Goal: Task Accomplishment & Management: Complete application form

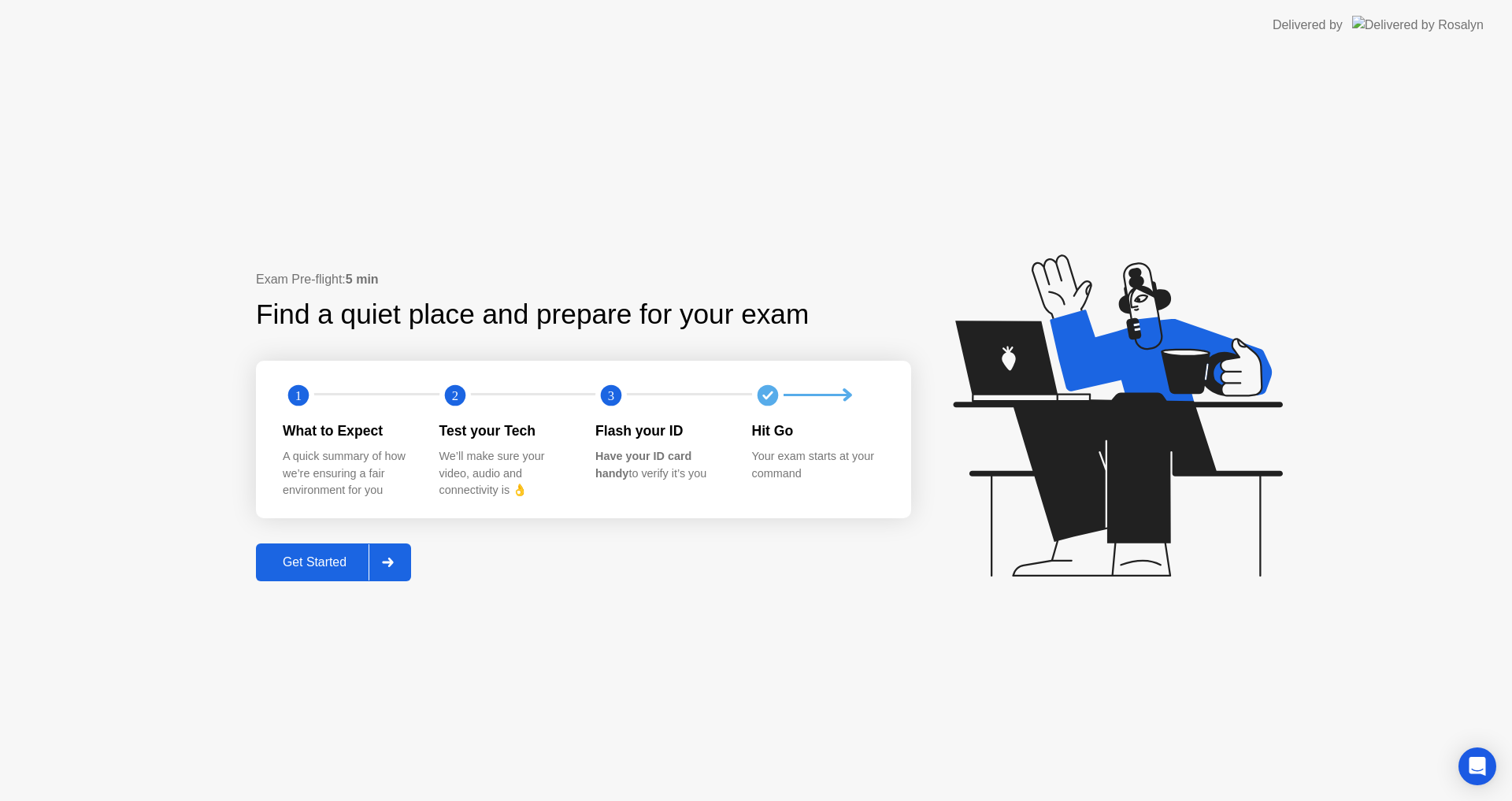
click at [334, 561] on div "Get Started" at bounding box center [315, 562] width 108 height 14
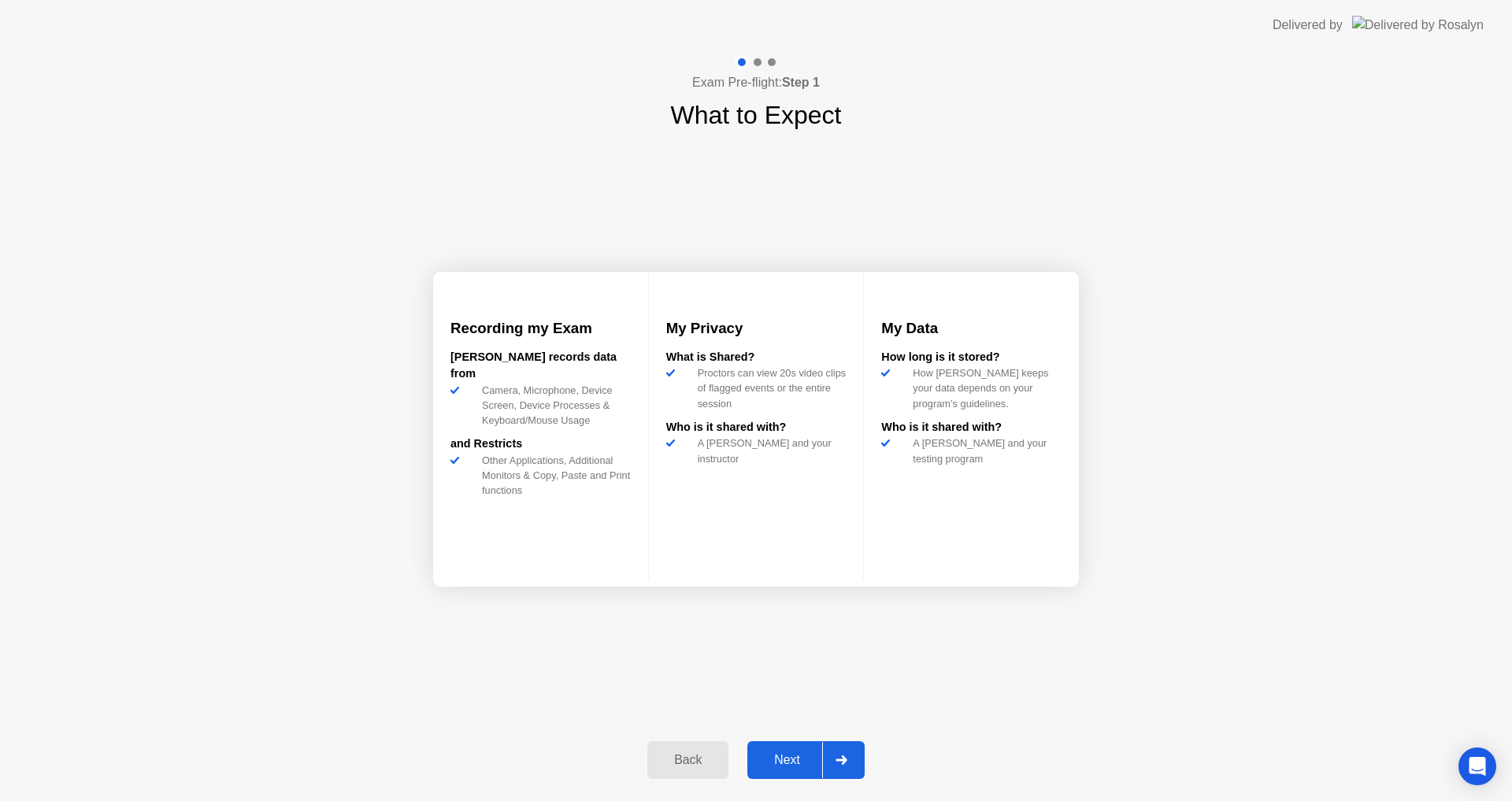
click at [794, 758] on div "Next" at bounding box center [786, 760] width 70 height 14
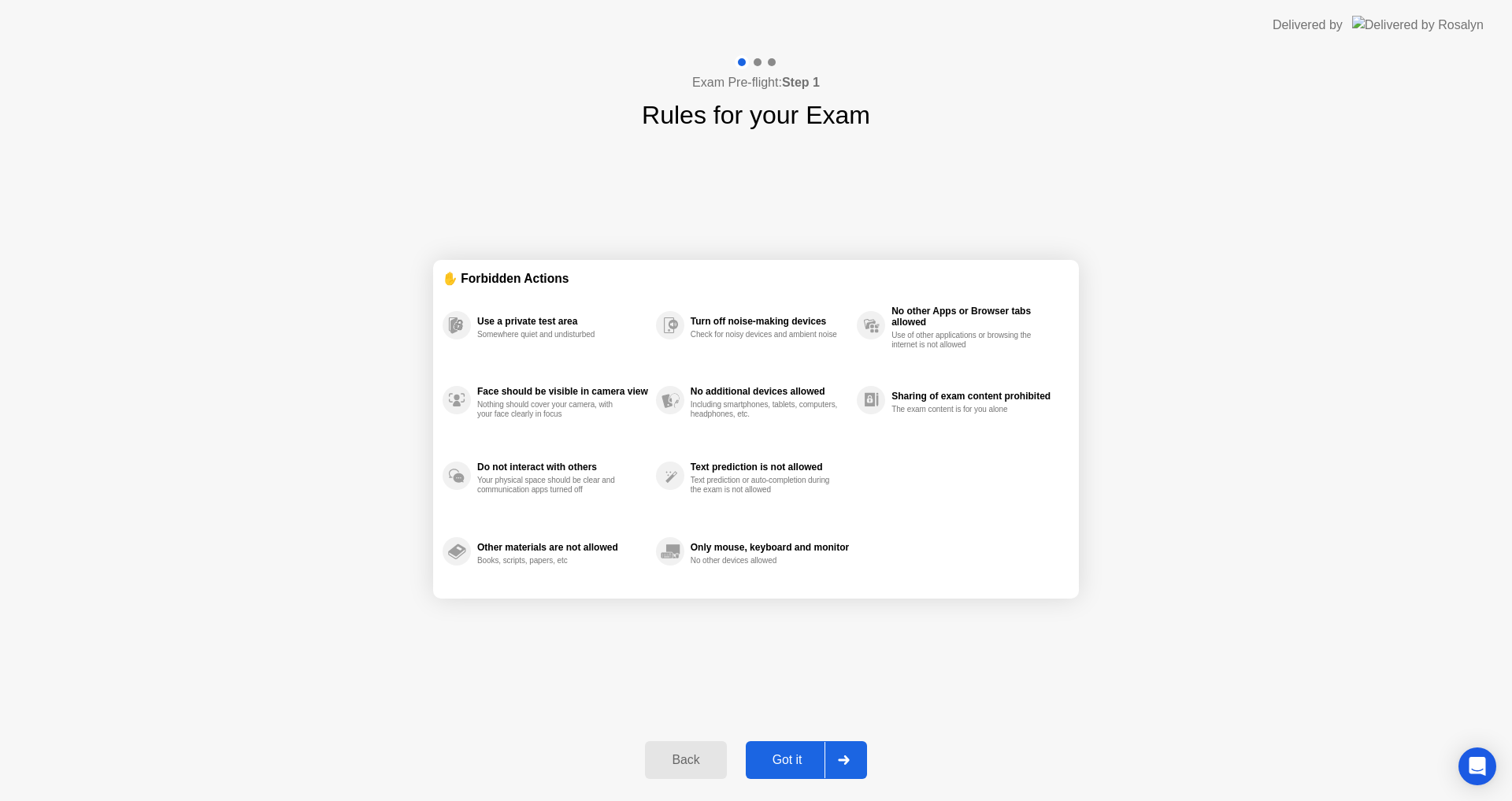
click at [794, 758] on div "Got it" at bounding box center [787, 760] width 74 height 14
select select "**********"
select select "*******"
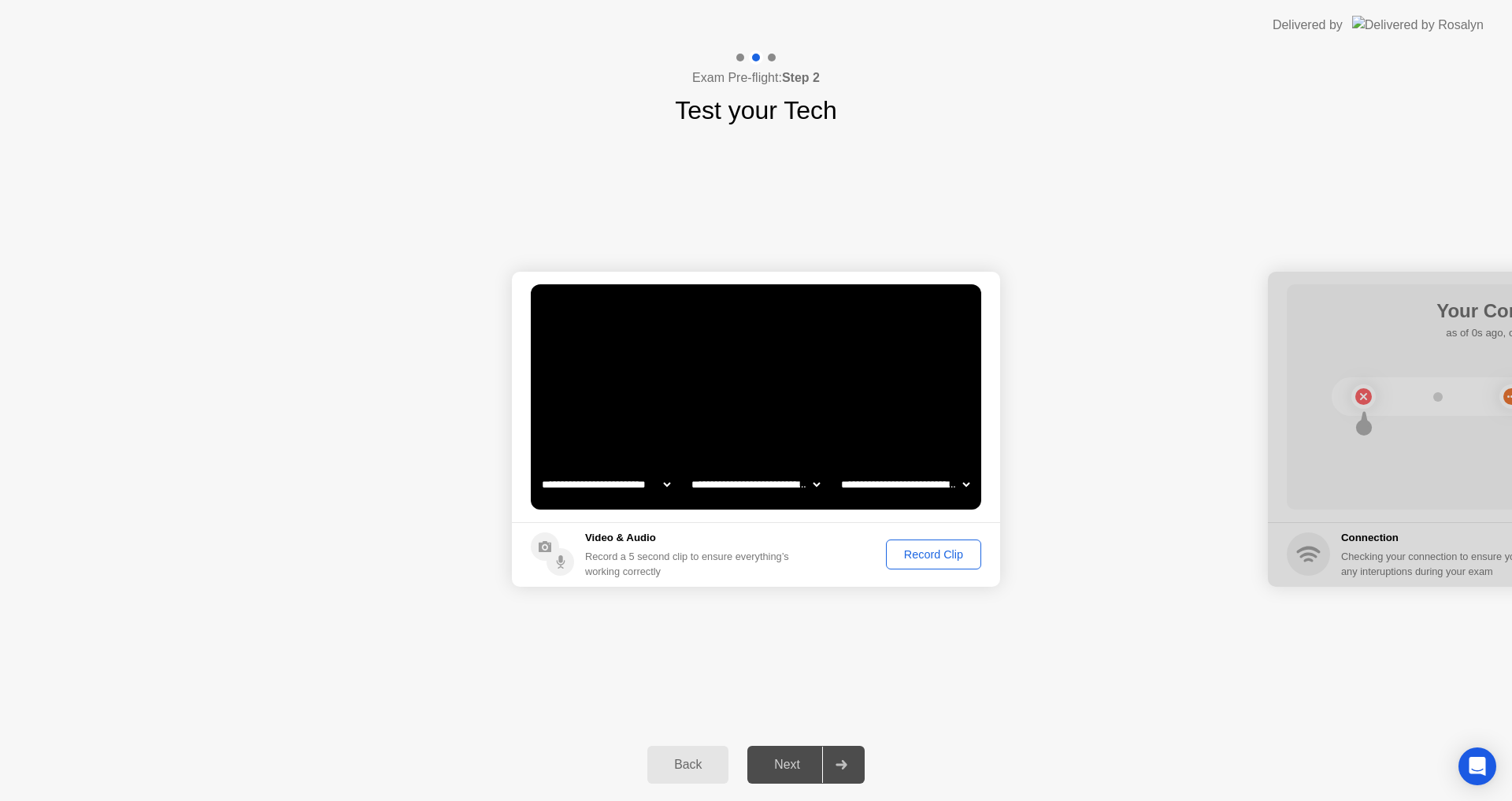
click at [794, 763] on div "Next" at bounding box center [786, 765] width 70 height 14
click at [843, 764] on icon at bounding box center [841, 764] width 11 height 10
click at [550, 559] on circle at bounding box center [560, 561] width 28 height 28
click at [659, 485] on select "**********" at bounding box center [606, 484] width 135 height 31
click at [539, 468] on select "**********" at bounding box center [606, 484] width 135 height 31
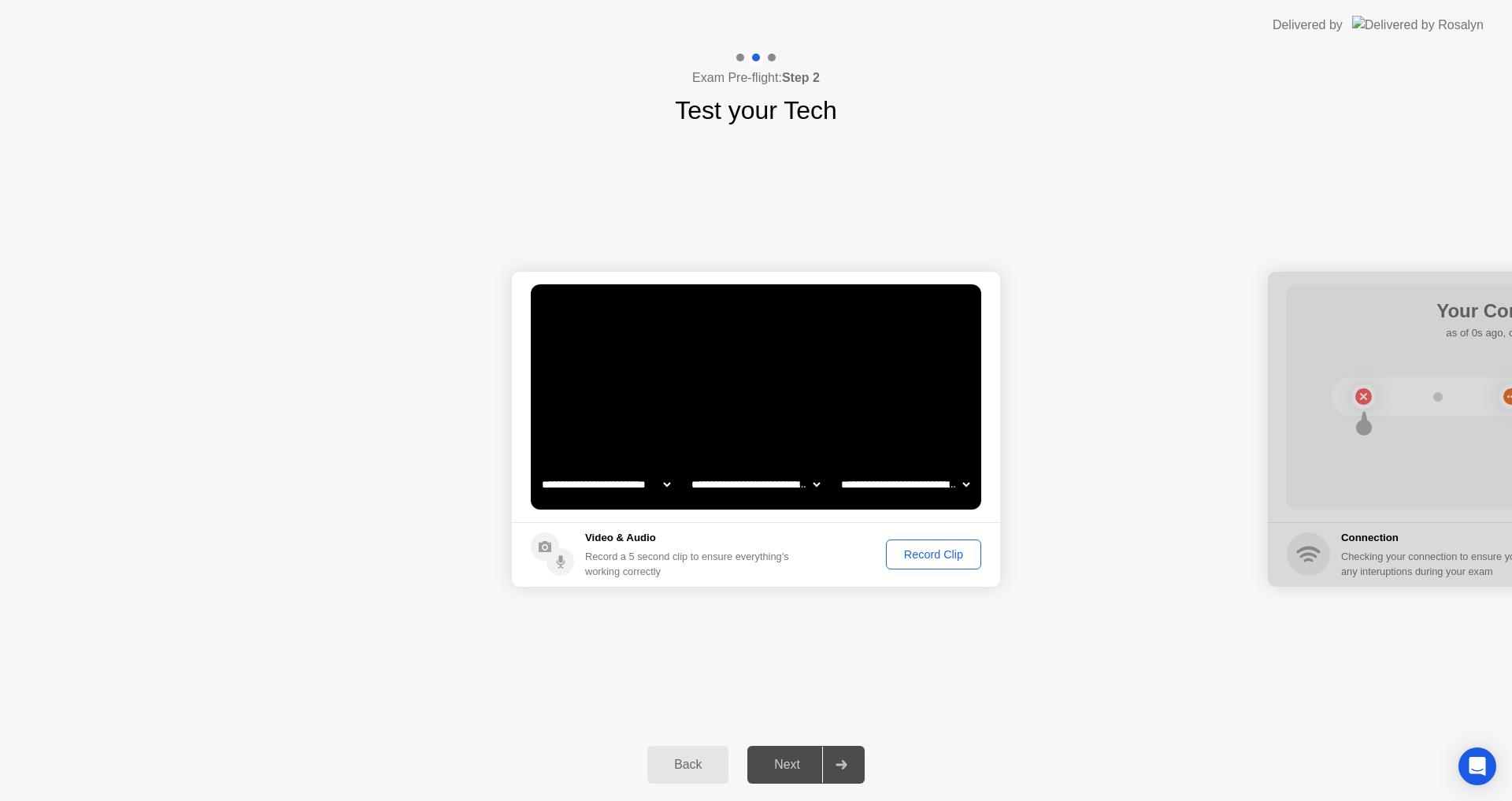
click at [752, 483] on select "**********" at bounding box center [755, 484] width 135 height 31
click at [688, 468] on select "**********" at bounding box center [755, 484] width 135 height 31
click at [802, 488] on select "**********" at bounding box center [755, 484] width 135 height 31
select select "**********"
click at [688, 468] on select "**********" at bounding box center [755, 484] width 135 height 31
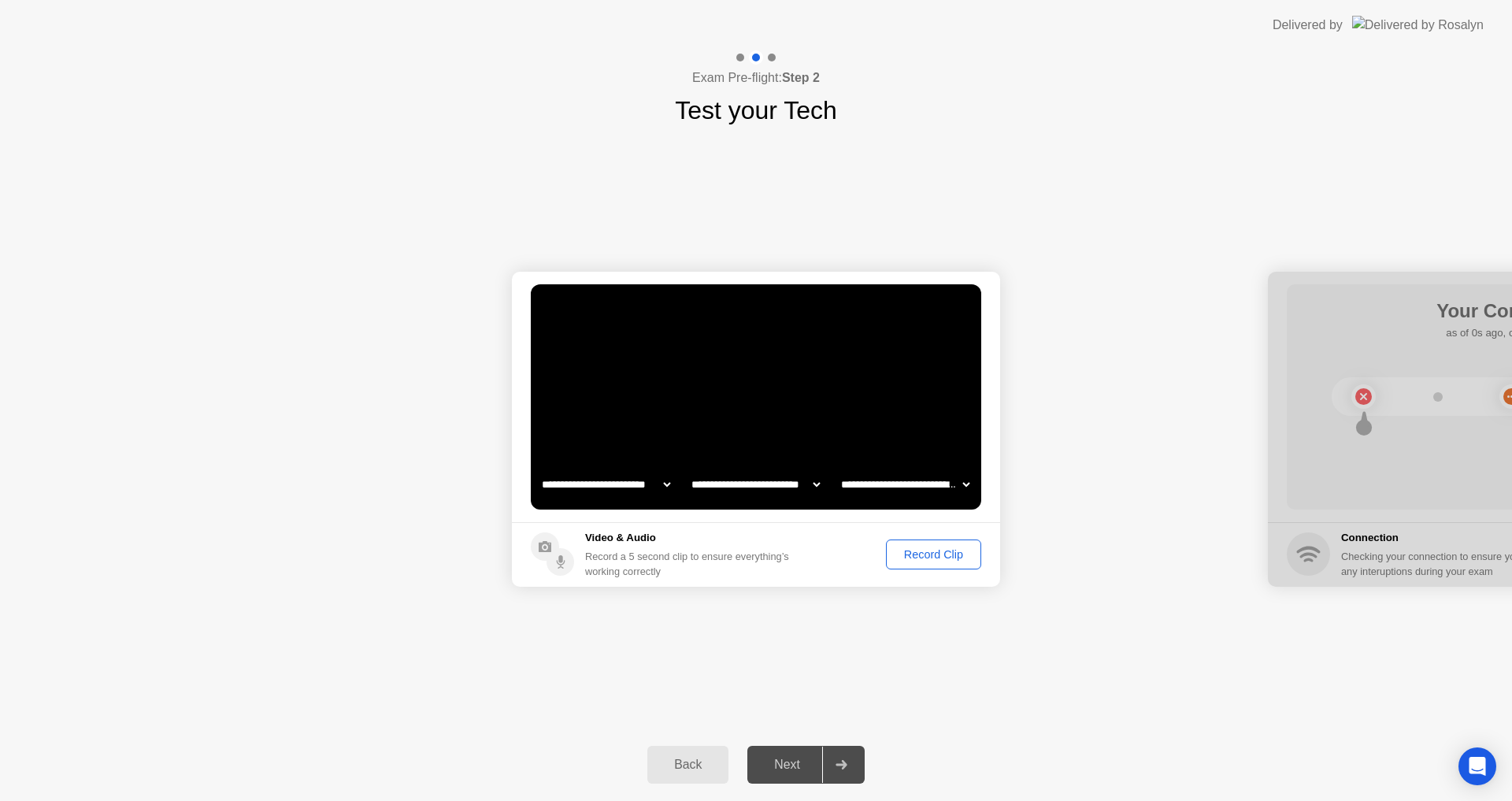
click at [907, 478] on select "**********" at bounding box center [905, 484] width 135 height 31
select select "**********"
click at [838, 468] on select "**********" at bounding box center [905, 484] width 135 height 31
click at [925, 555] on div "Record Clip" at bounding box center [933, 554] width 84 height 13
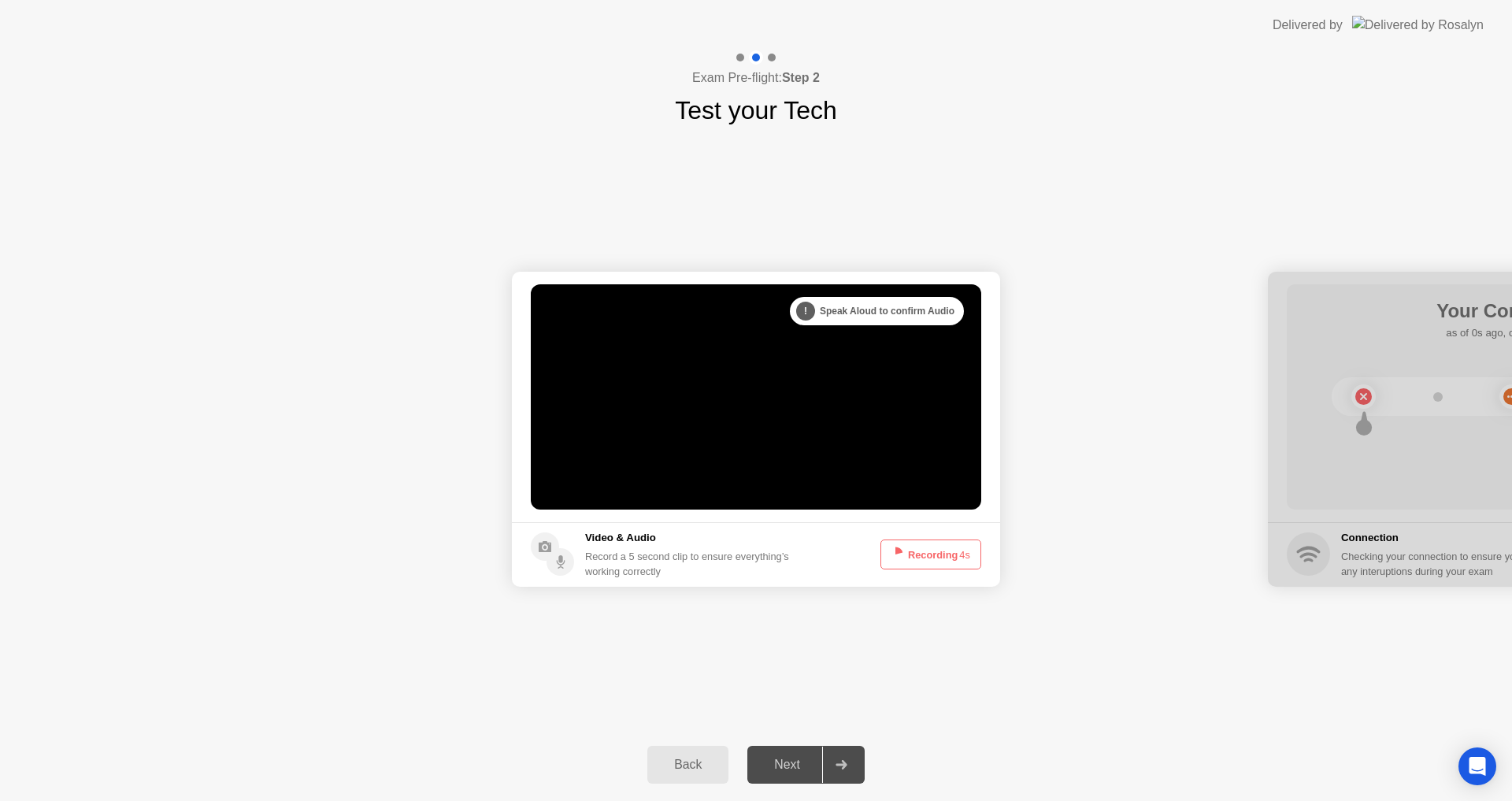
click at [918, 557] on button "Recording 4s" at bounding box center [930, 554] width 101 height 30
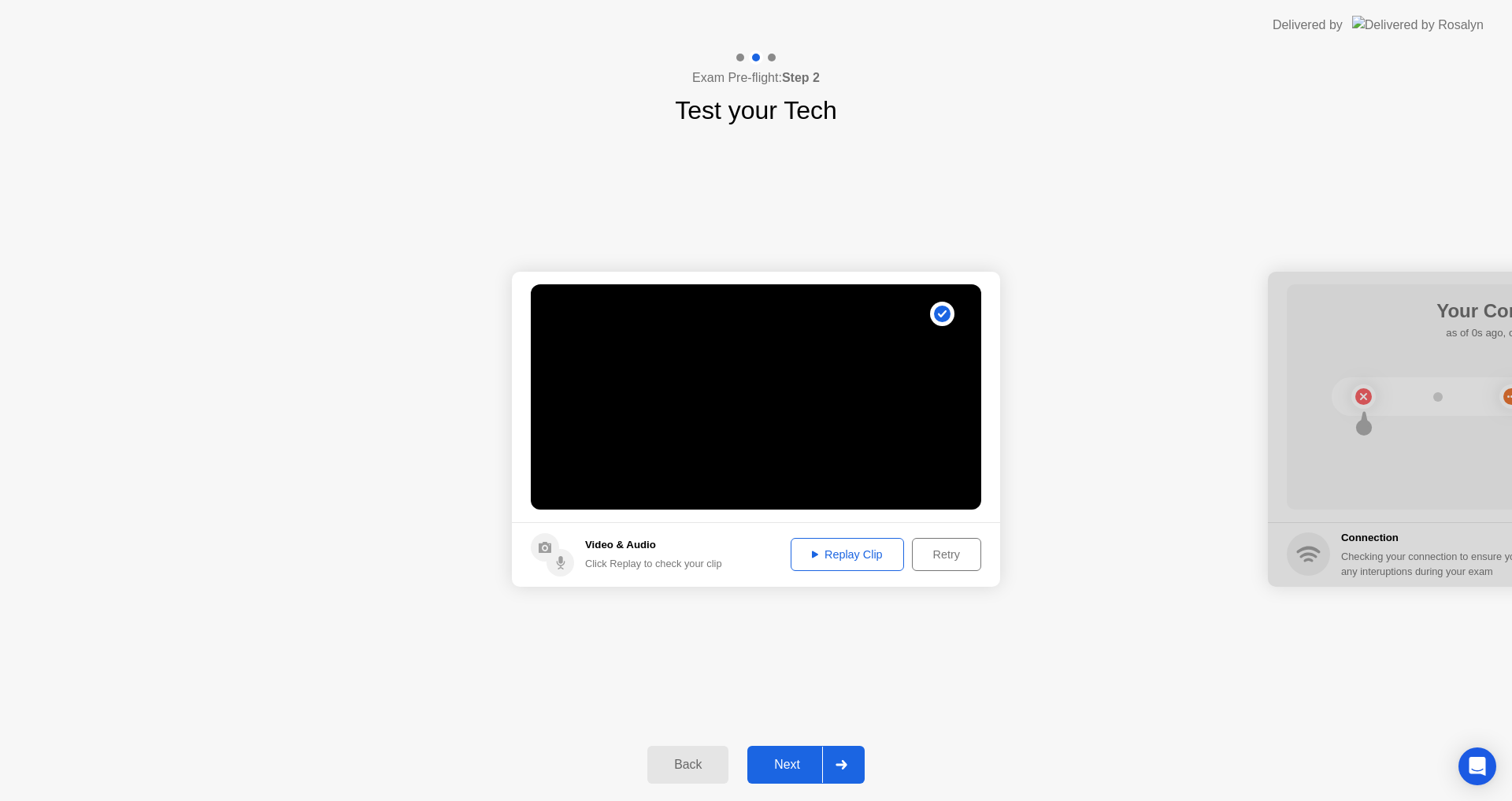
click at [858, 548] on div "Replay Clip" at bounding box center [847, 554] width 103 height 13
click at [782, 759] on div "Next" at bounding box center [786, 765] width 70 height 14
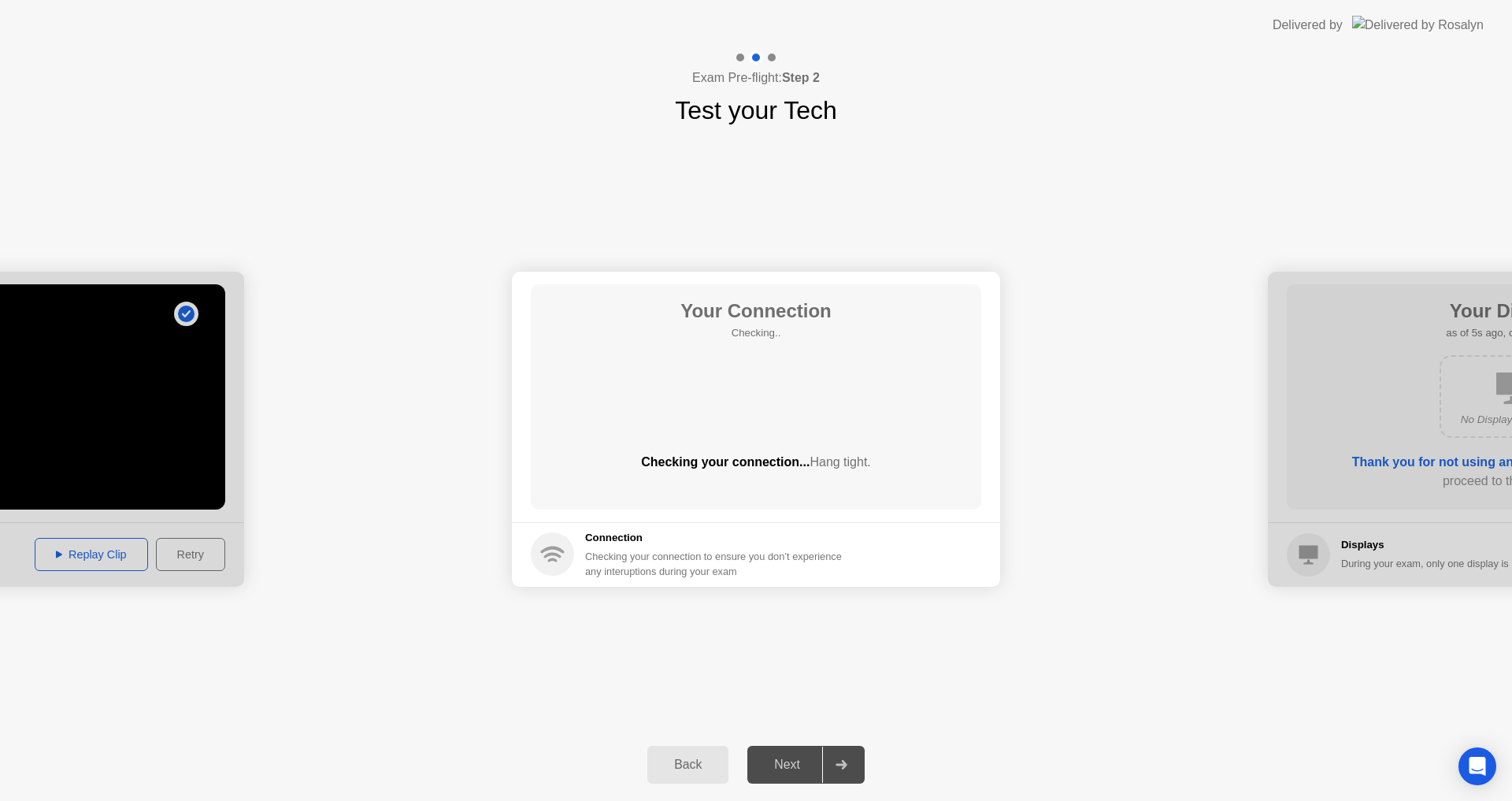
click at [795, 760] on div "Next" at bounding box center [786, 765] width 70 height 14
drag, startPoint x: 1445, startPoint y: 471, endPoint x: 1229, endPoint y: 485, distance: 216.5
click at [797, 765] on div "Next" at bounding box center [786, 765] width 70 height 14
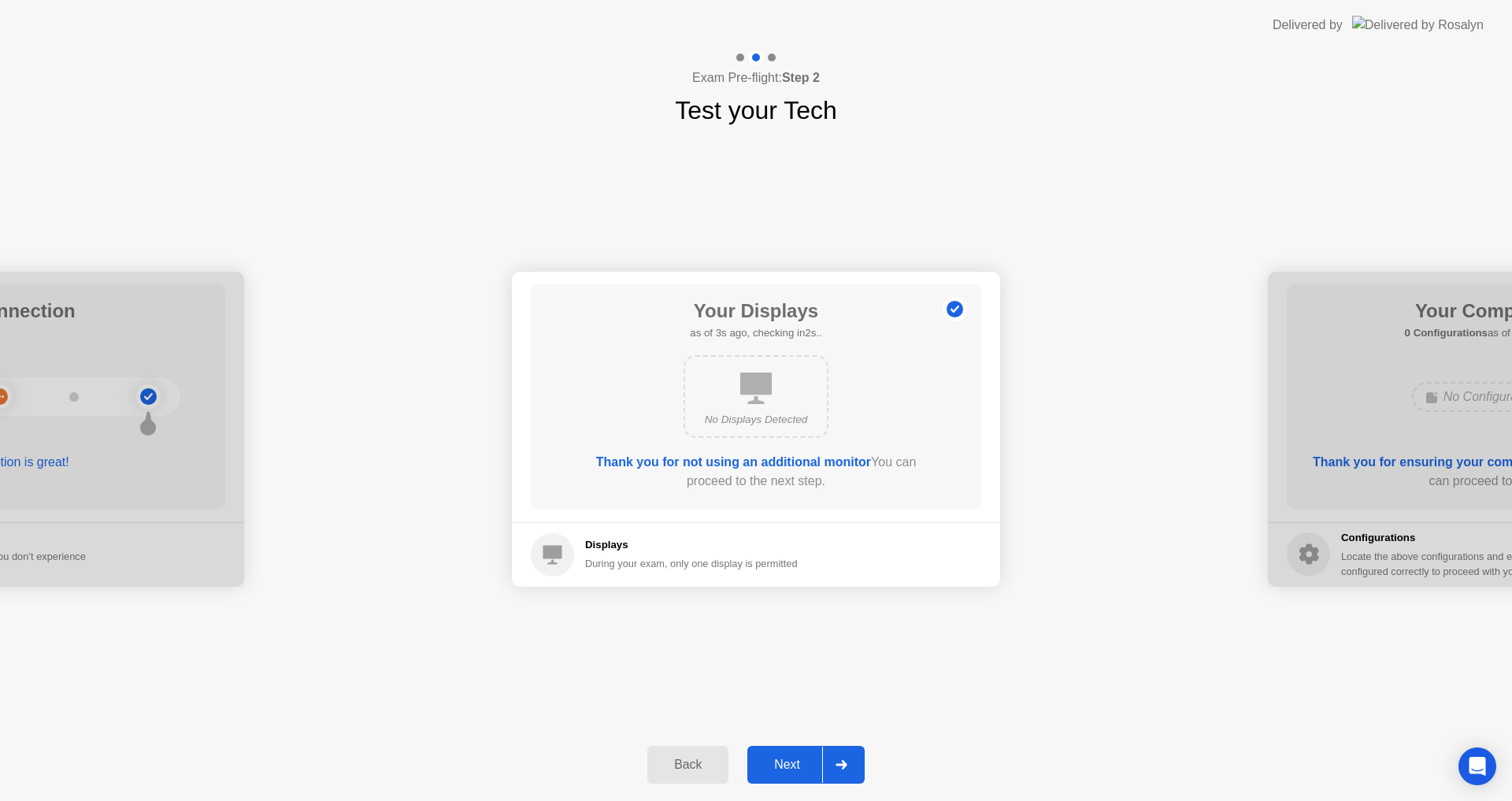
click at [151, 393] on div at bounding box center [0, 429] width 488 height 315
click at [52, 466] on div at bounding box center [0, 429] width 488 height 315
drag, startPoint x: 721, startPoint y: 393, endPoint x: 1150, endPoint y: 419, distance: 429.8
click at [787, 763] on div "Next" at bounding box center [786, 765] width 70 height 14
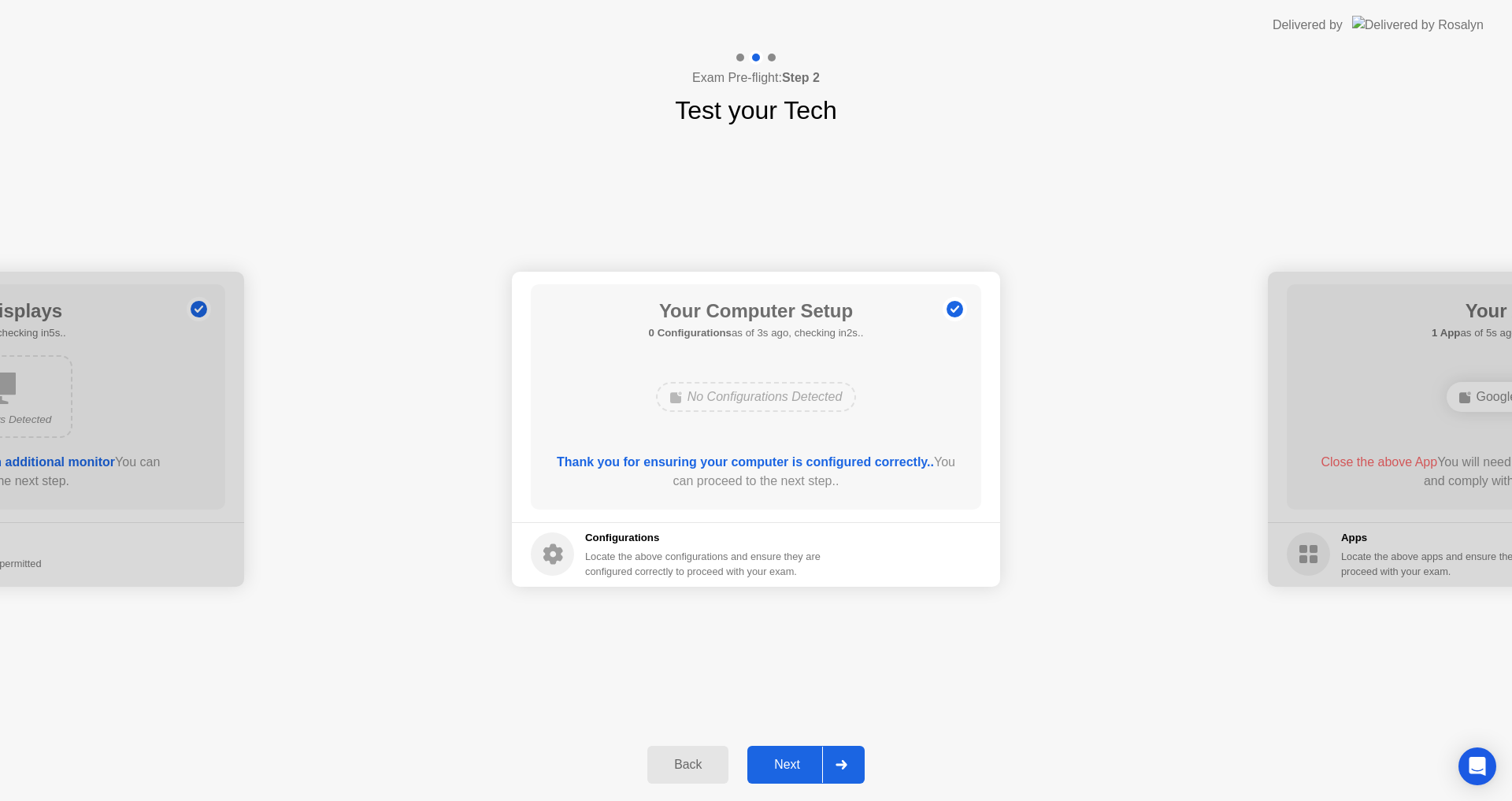
click at [788, 759] on div "Next" at bounding box center [786, 765] width 70 height 14
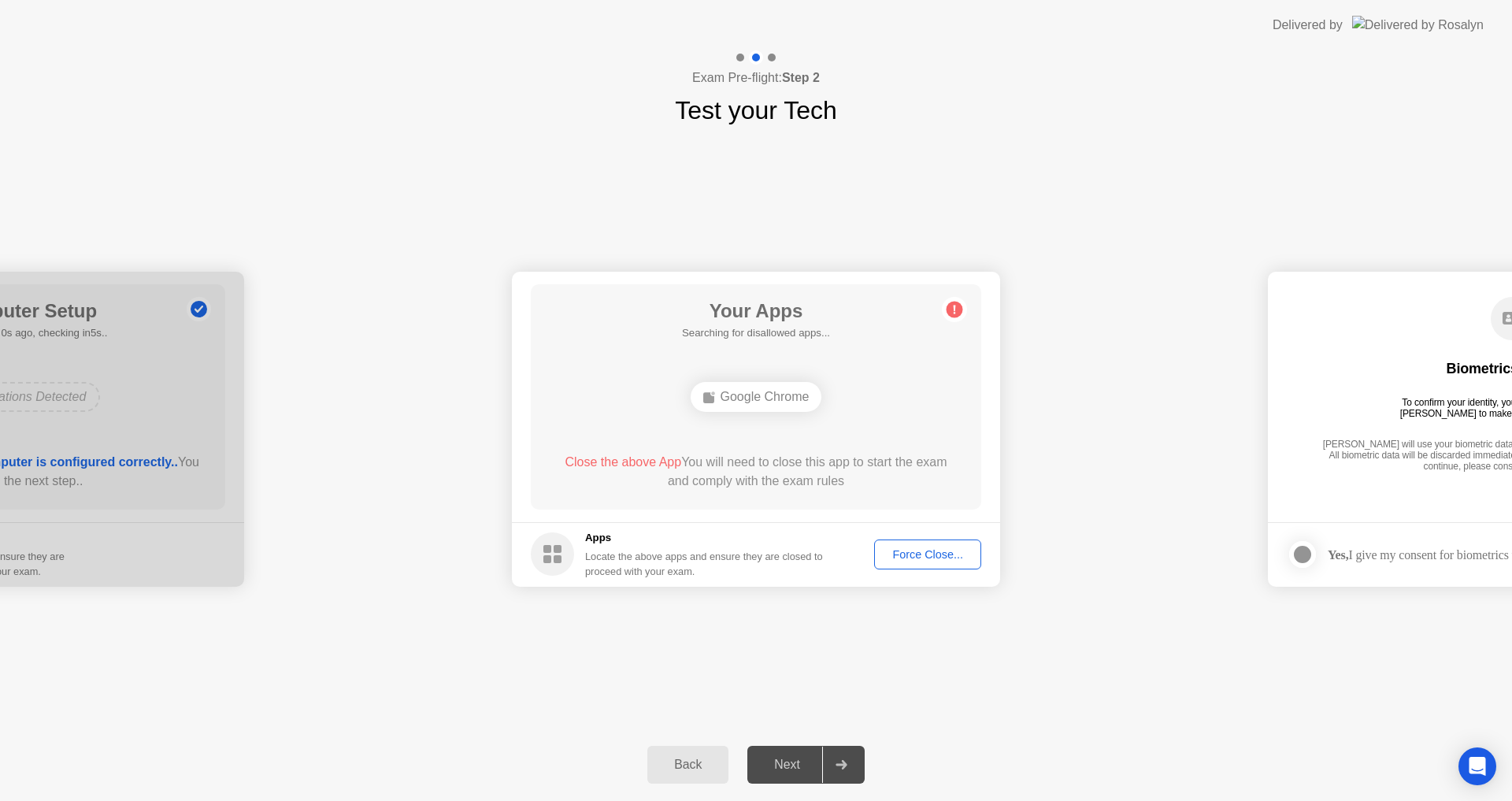
click at [788, 759] on div "Next" at bounding box center [786, 765] width 70 height 14
click at [938, 551] on div "Force Close..." at bounding box center [927, 554] width 96 height 13
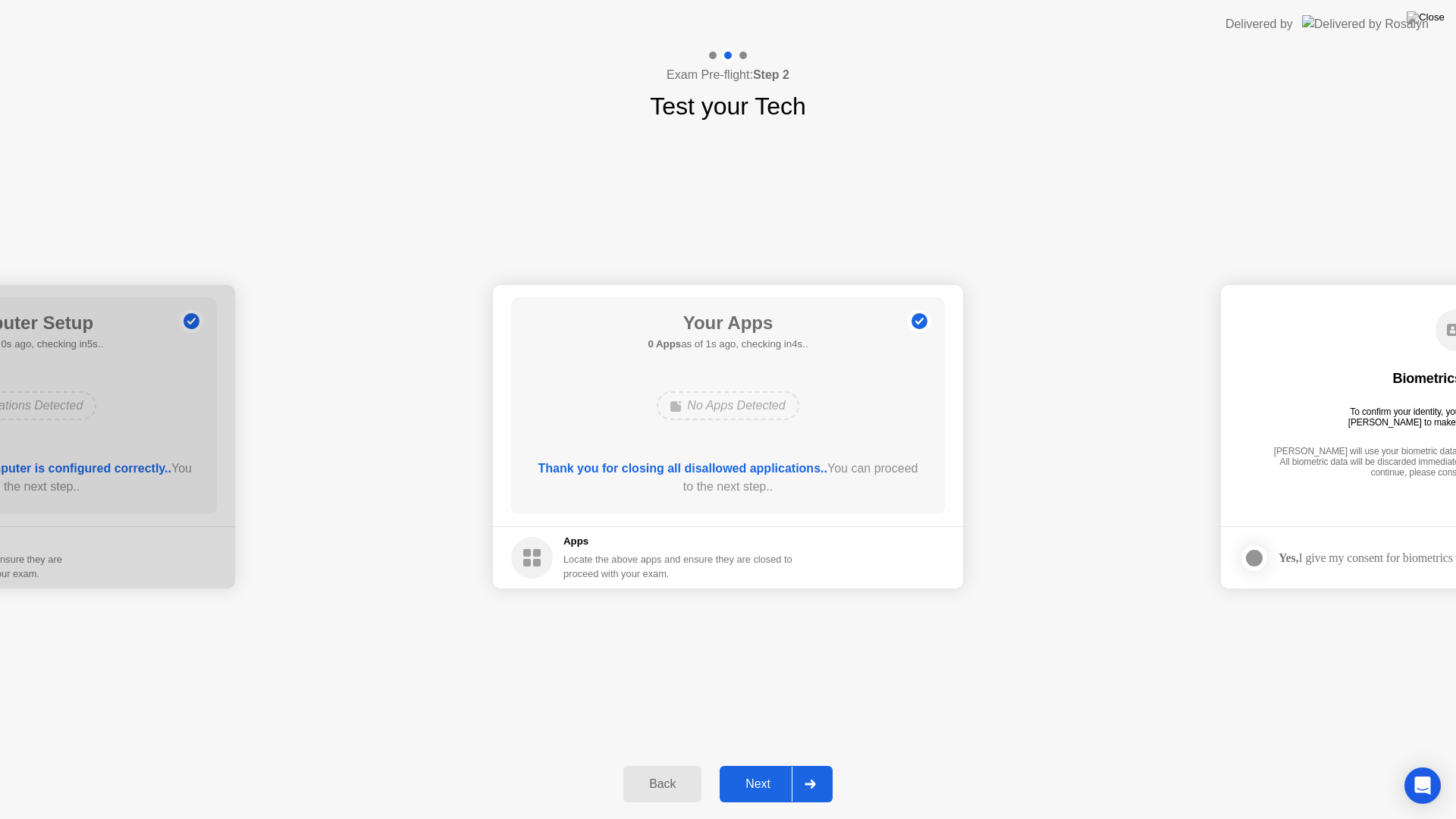
click at [753, 770] on div "Next" at bounding box center [757, 784] width 67 height 14
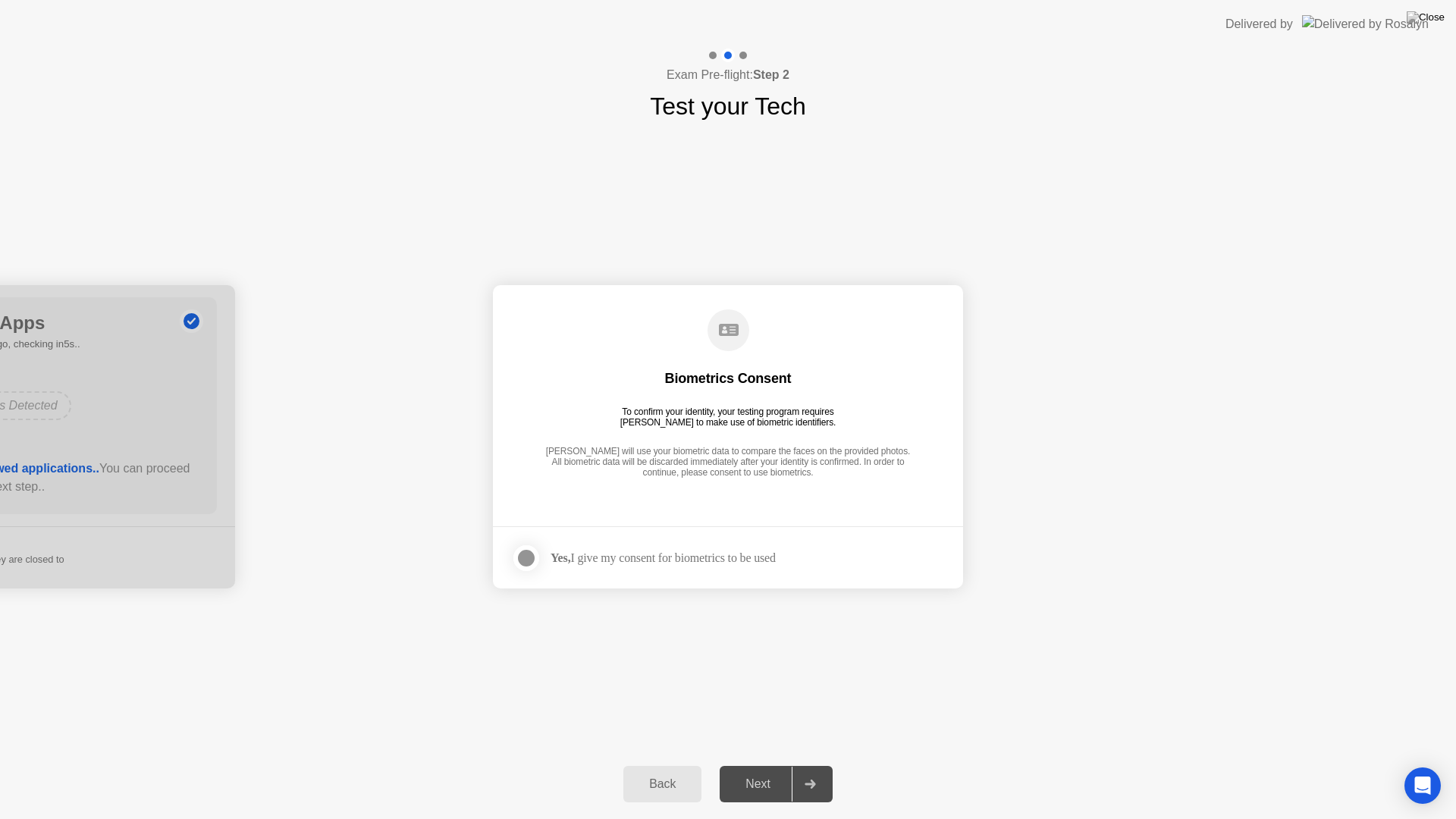
click at [645, 770] on div "Back" at bounding box center [663, 784] width 69 height 14
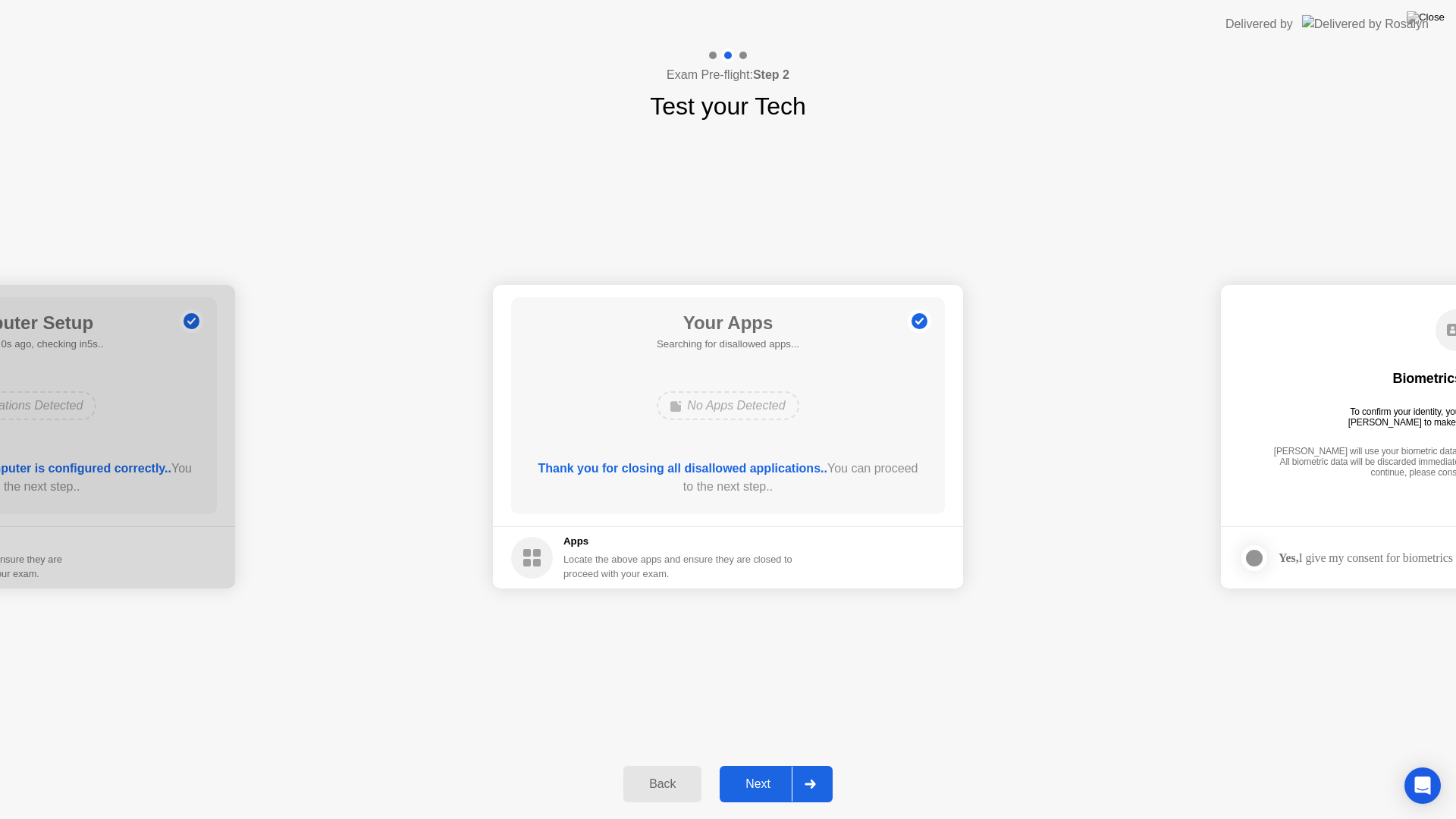
click at [651, 770] on div "Back" at bounding box center [663, 784] width 69 height 14
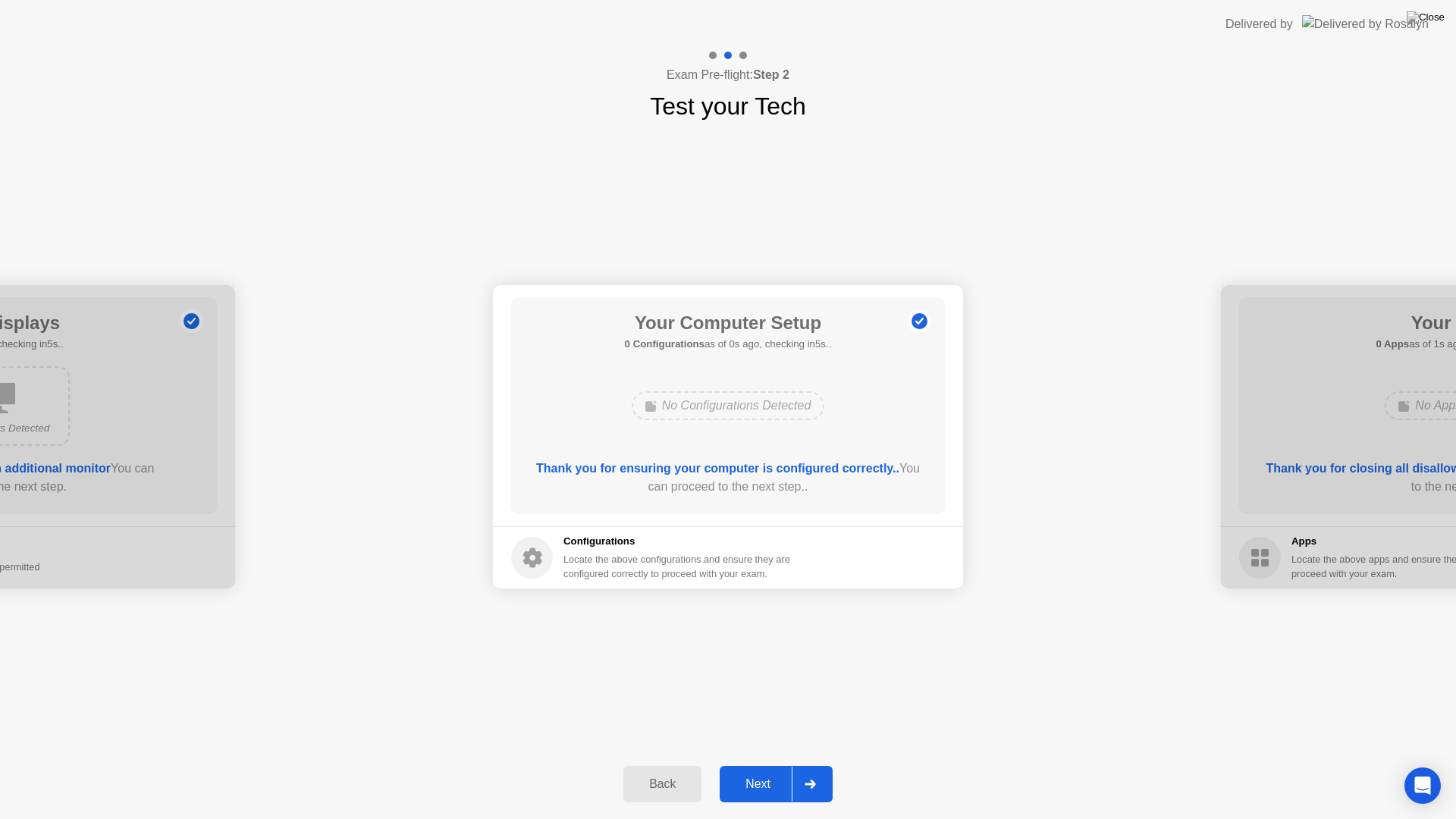
click at [815, 466] on b "Thank you for ensuring your computer is configured correctly.." at bounding box center [718, 468] width 363 height 13
click at [724, 405] on div "No Configurations Detected" at bounding box center [728, 405] width 194 height 28
click at [659, 770] on div "Back" at bounding box center [663, 784] width 69 height 14
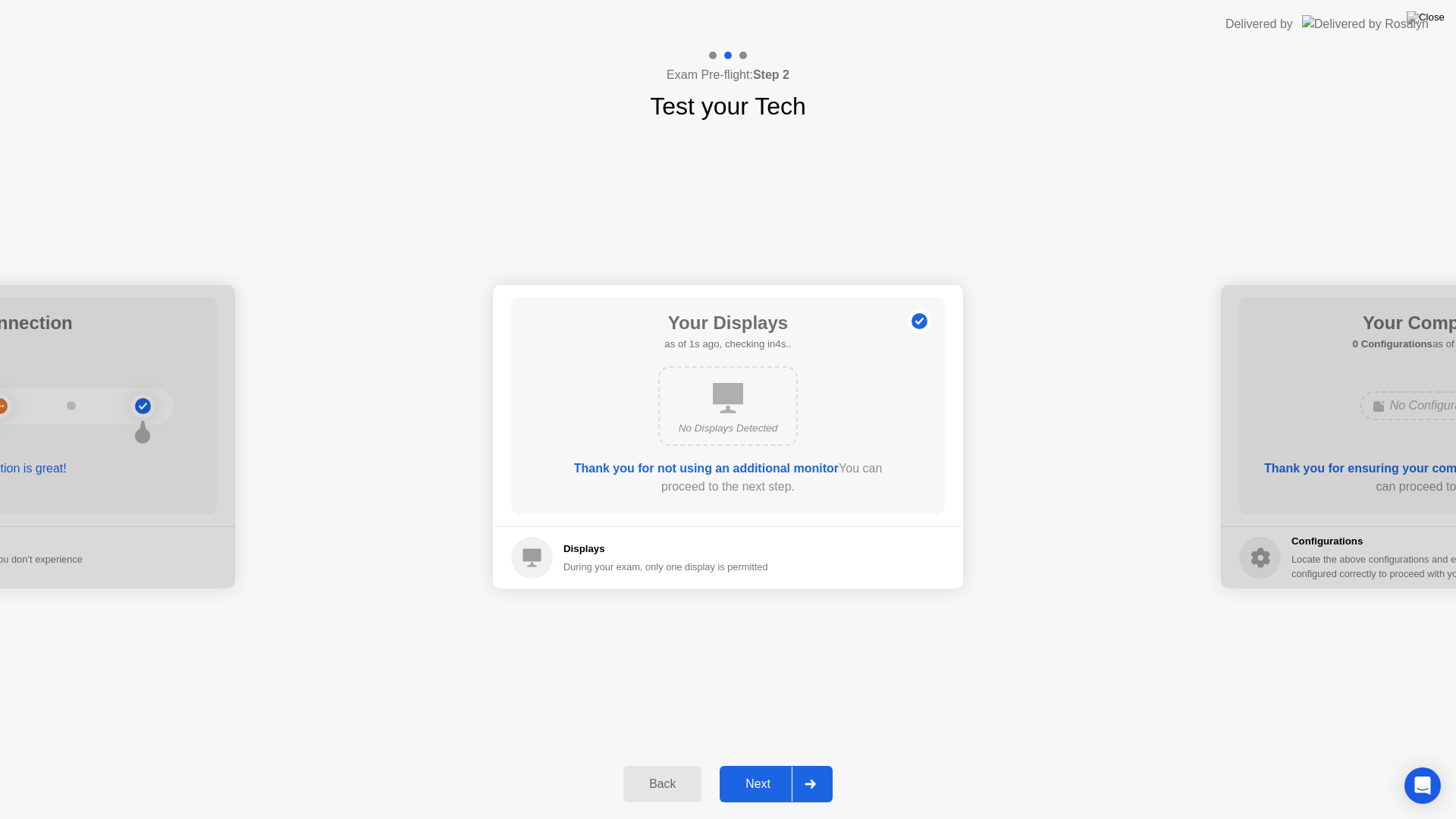
click at [731, 416] on div "No Displays Detected" at bounding box center [728, 406] width 139 height 80
click at [678, 468] on b "Thank you for not using an additional monitor" at bounding box center [706, 468] width 265 height 13
click at [666, 770] on div "Back" at bounding box center [663, 784] width 69 height 14
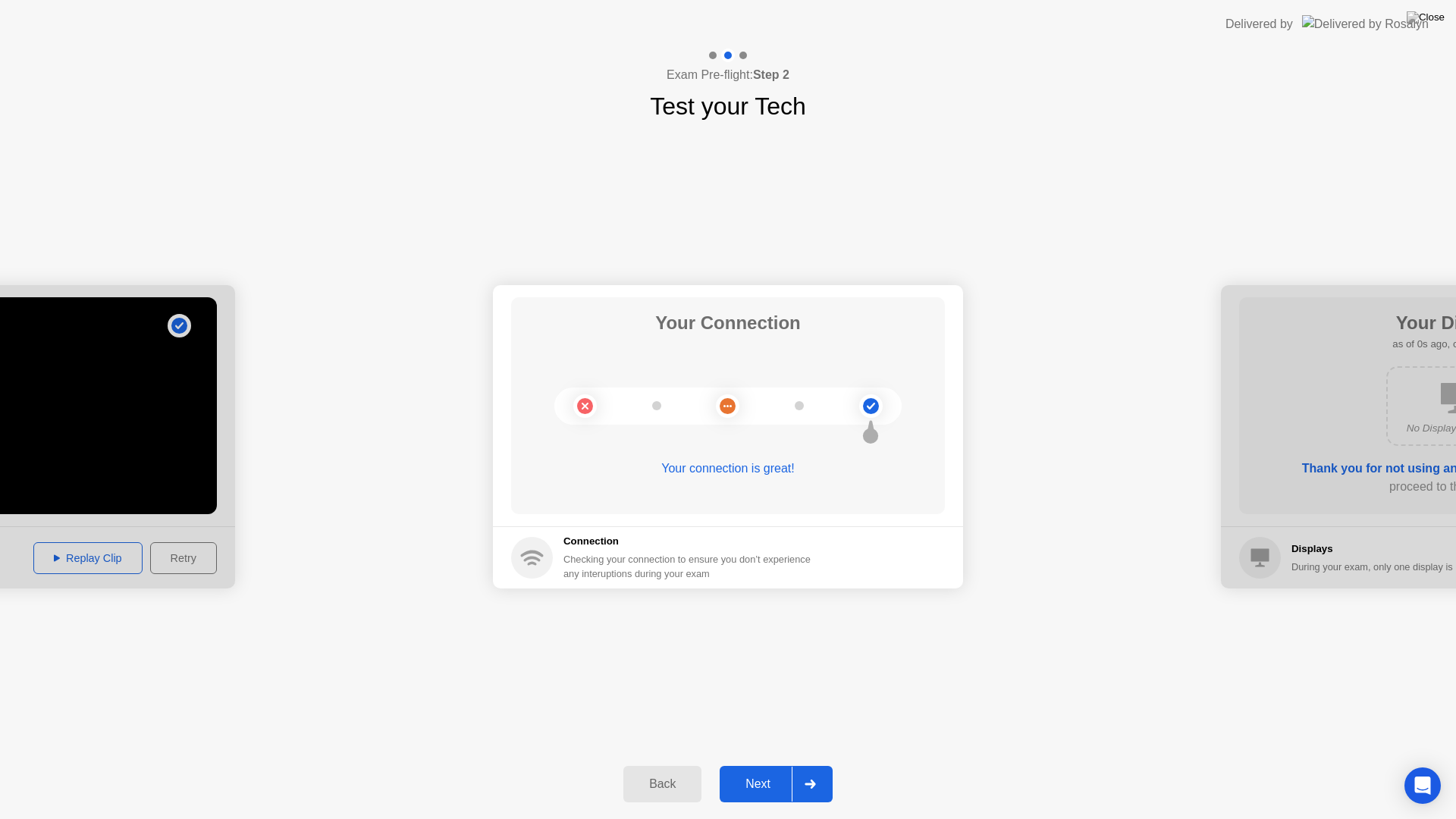
click at [729, 399] on circle at bounding box center [727, 406] width 16 height 16
click at [731, 407] on circle at bounding box center [727, 406] width 16 height 16
drag, startPoint x: 708, startPoint y: 469, endPoint x: 718, endPoint y: 469, distance: 10.0
click at [709, 469] on div "Your connection is great!" at bounding box center [728, 468] width 434 height 18
click at [873, 407] on circle at bounding box center [871, 406] width 16 height 16
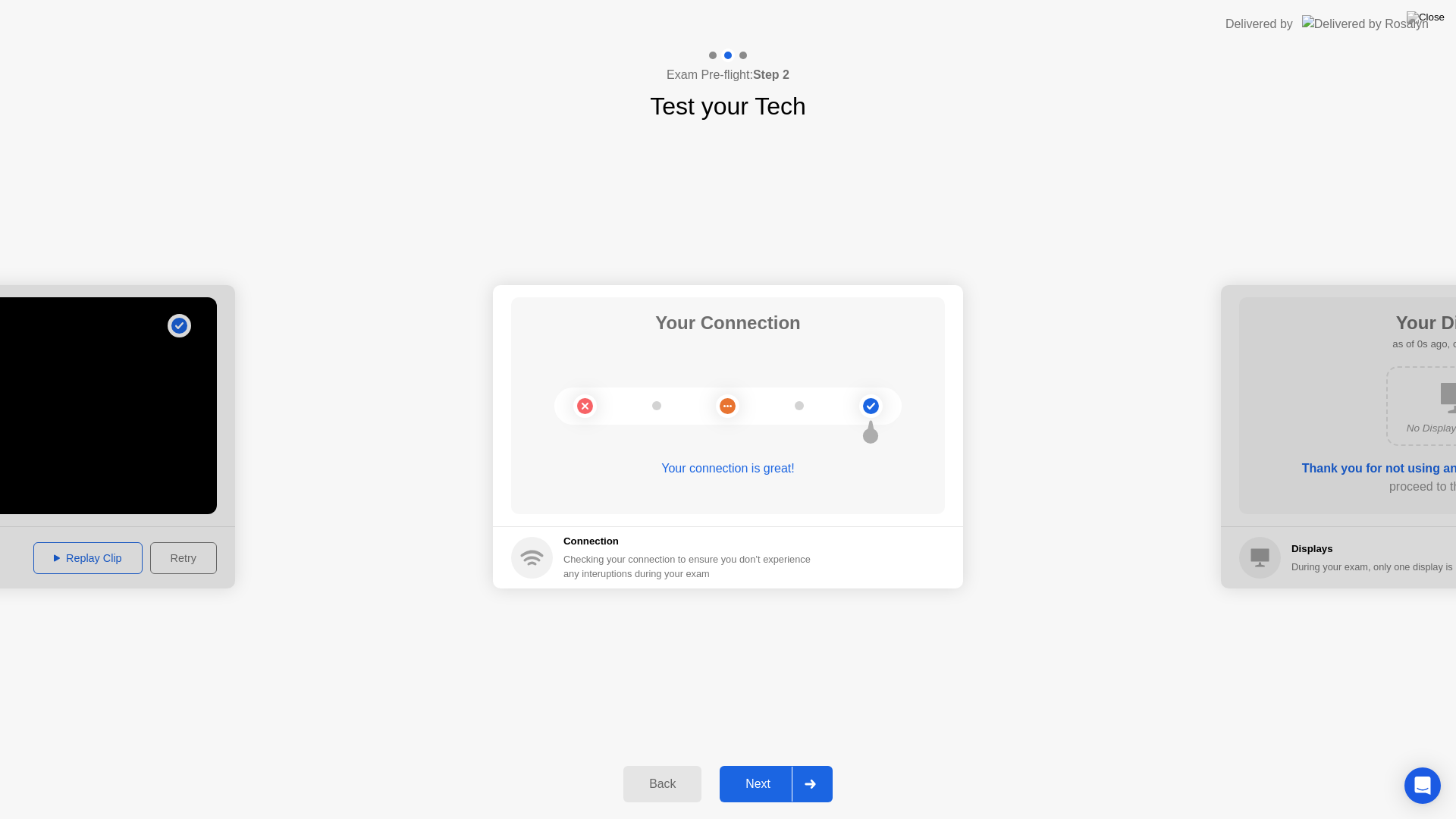
click at [718, 467] on div "Your connection is great!" at bounding box center [728, 468] width 434 height 18
click at [756, 770] on div "Next" at bounding box center [757, 784] width 67 height 14
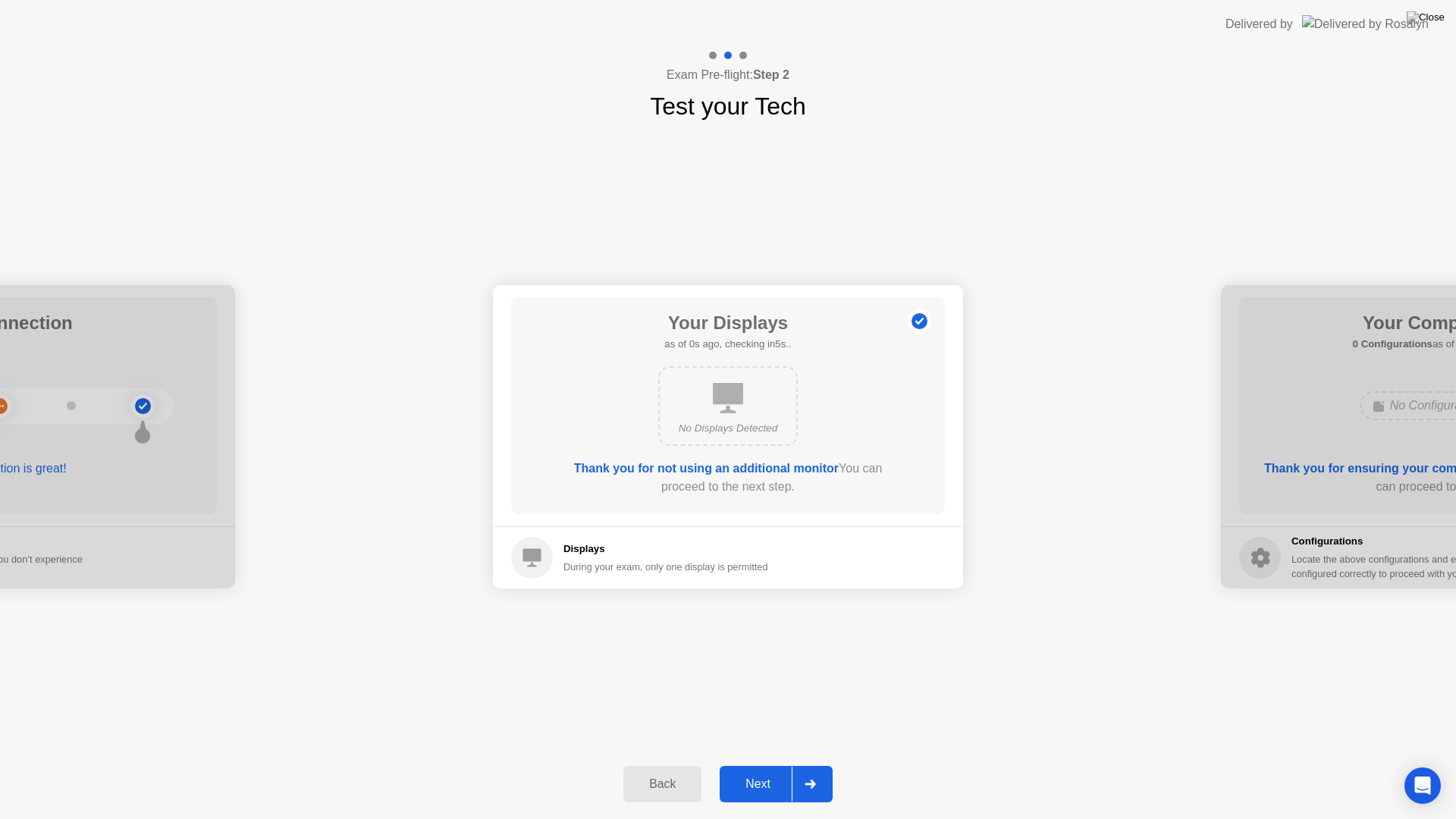
click at [756, 770] on div "Next" at bounding box center [757, 784] width 67 height 14
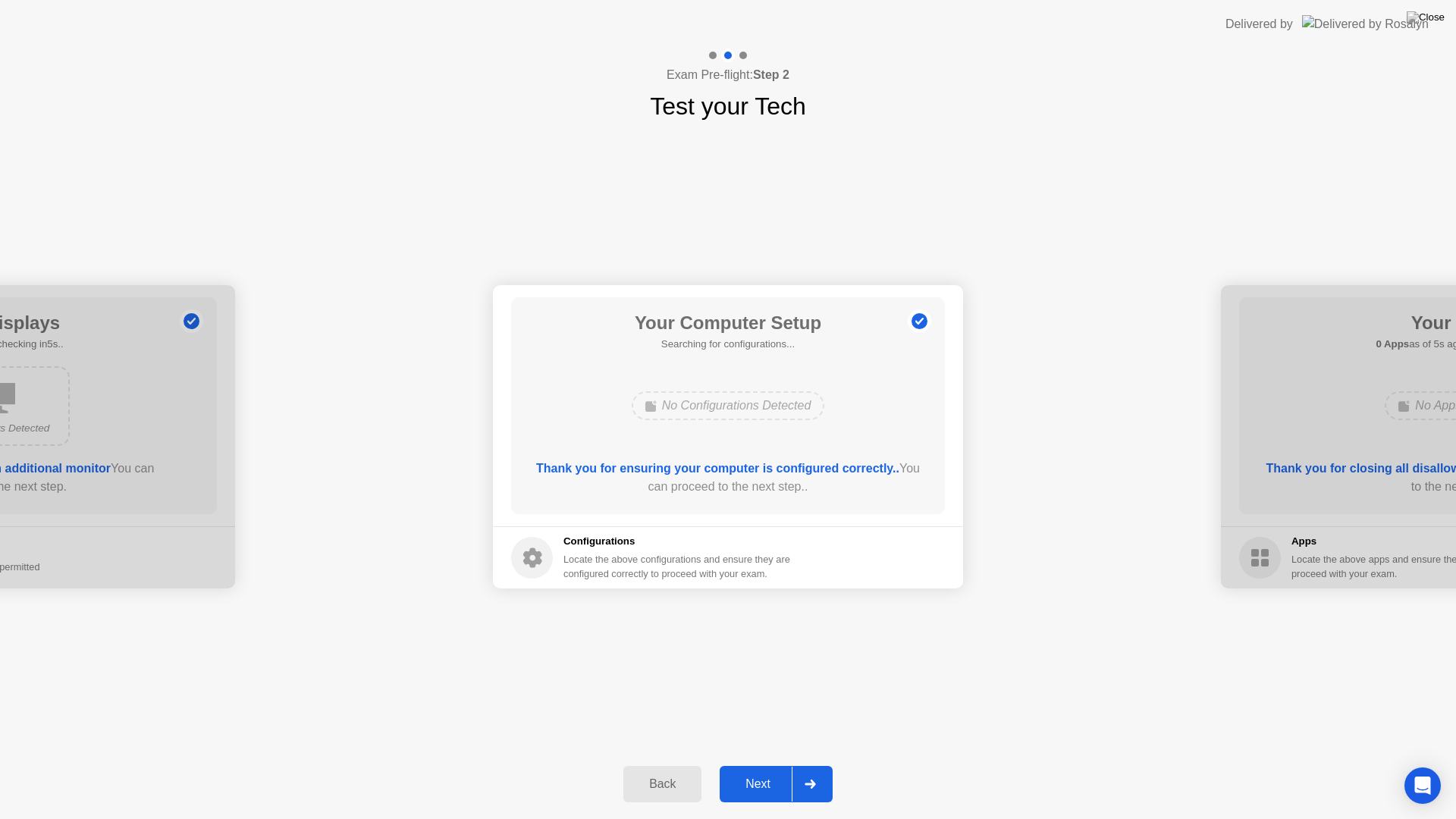
click at [756, 770] on div "Next" at bounding box center [757, 784] width 67 height 14
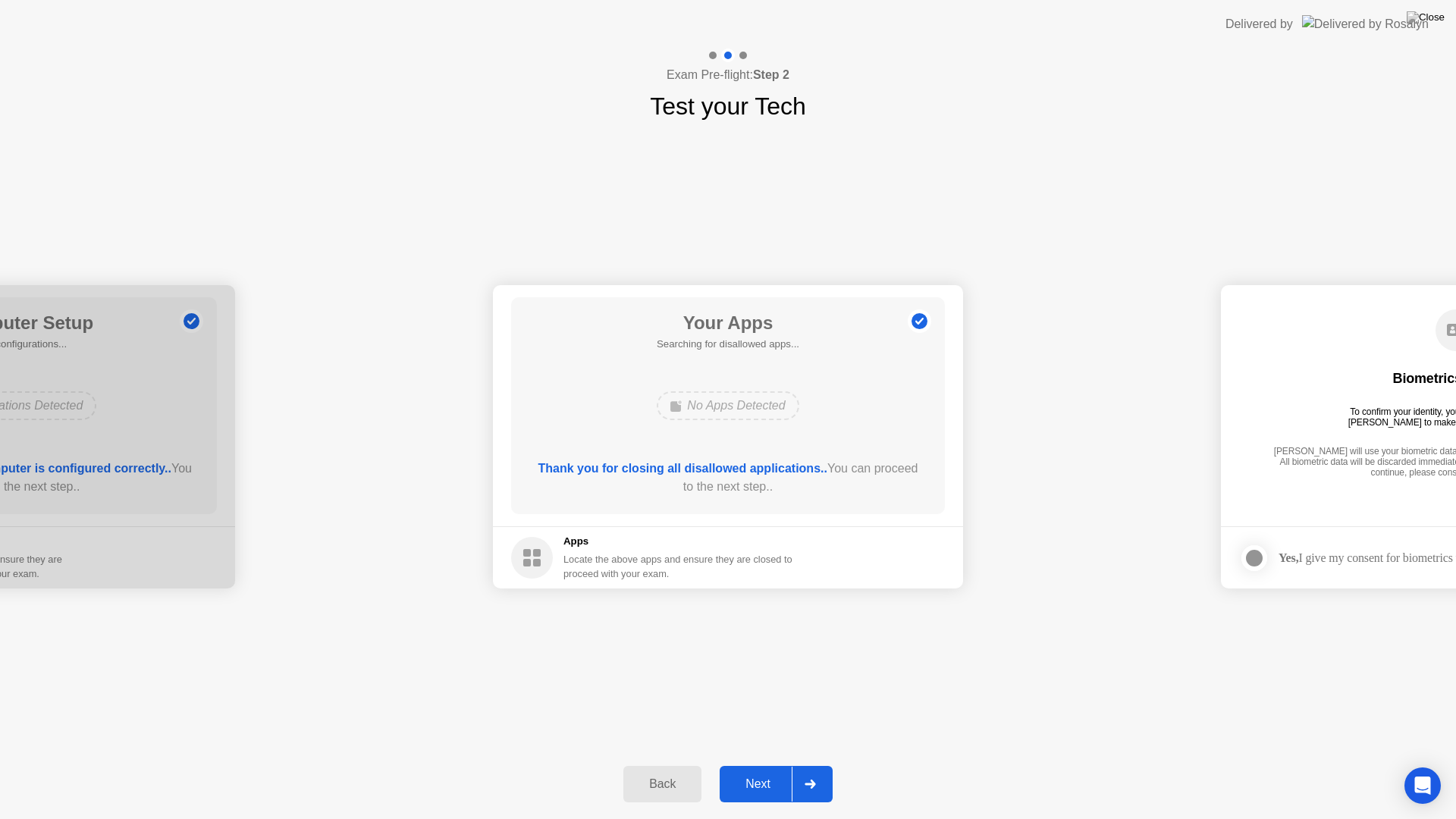
click at [756, 770] on div "Next" at bounding box center [757, 784] width 67 height 14
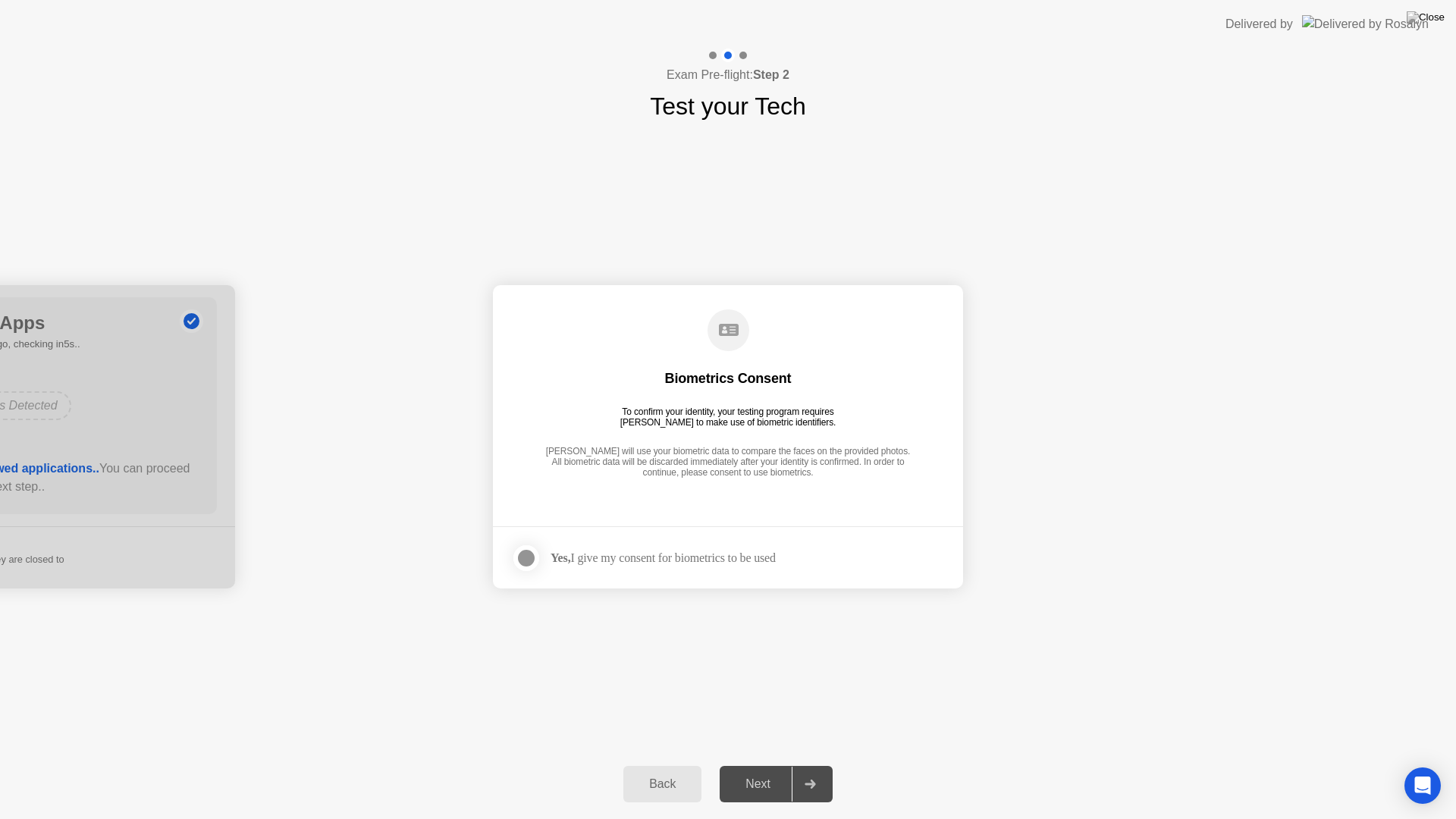
click at [761, 770] on div "Next" at bounding box center [757, 784] width 67 height 14
click at [811, 770] on icon at bounding box center [810, 784] width 11 height 9
click at [677, 770] on div "Back" at bounding box center [663, 784] width 69 height 14
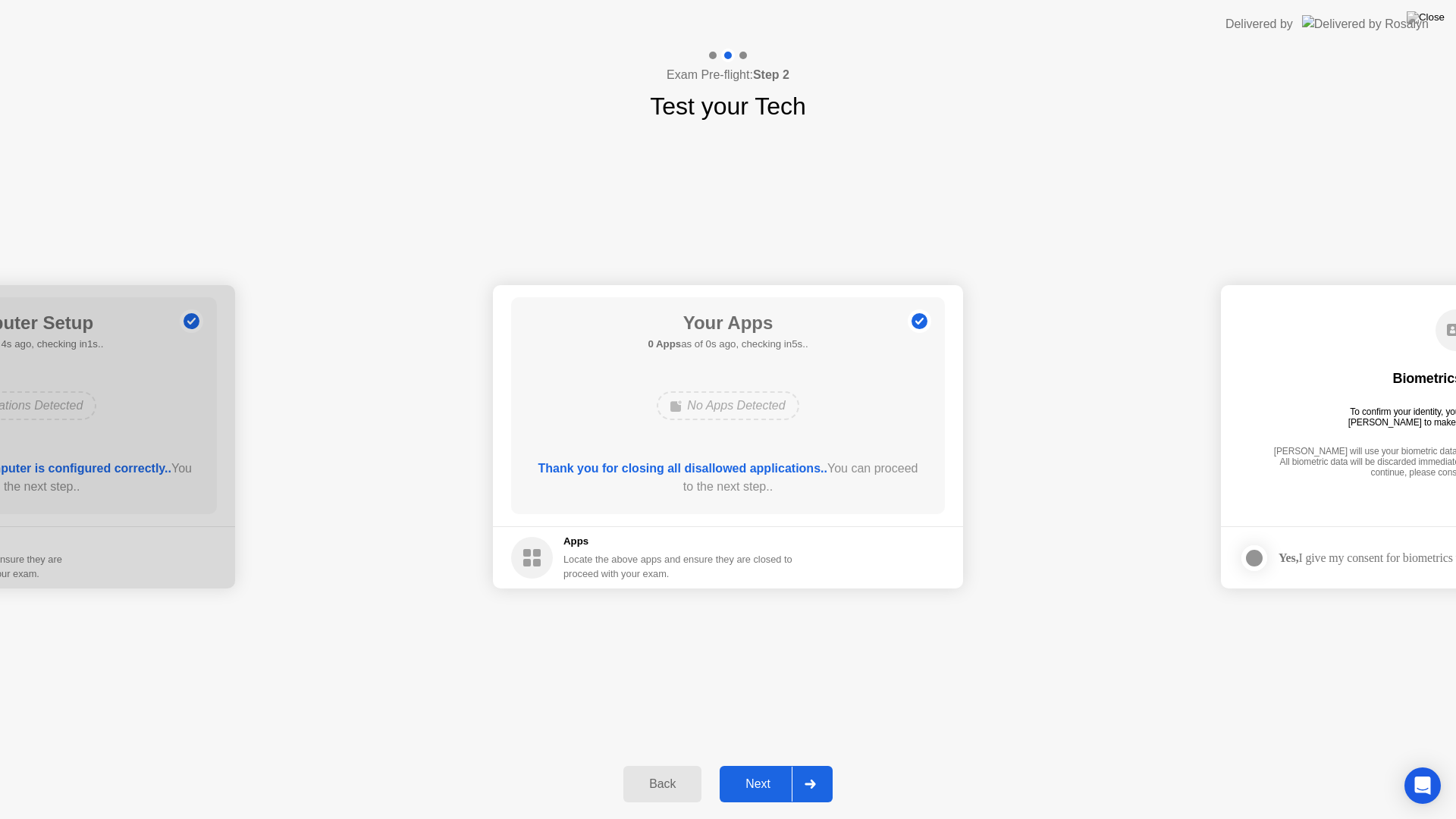
click at [922, 324] on circle at bounding box center [919, 322] width 16 height 16
click at [813, 770] on icon at bounding box center [810, 784] width 11 height 9
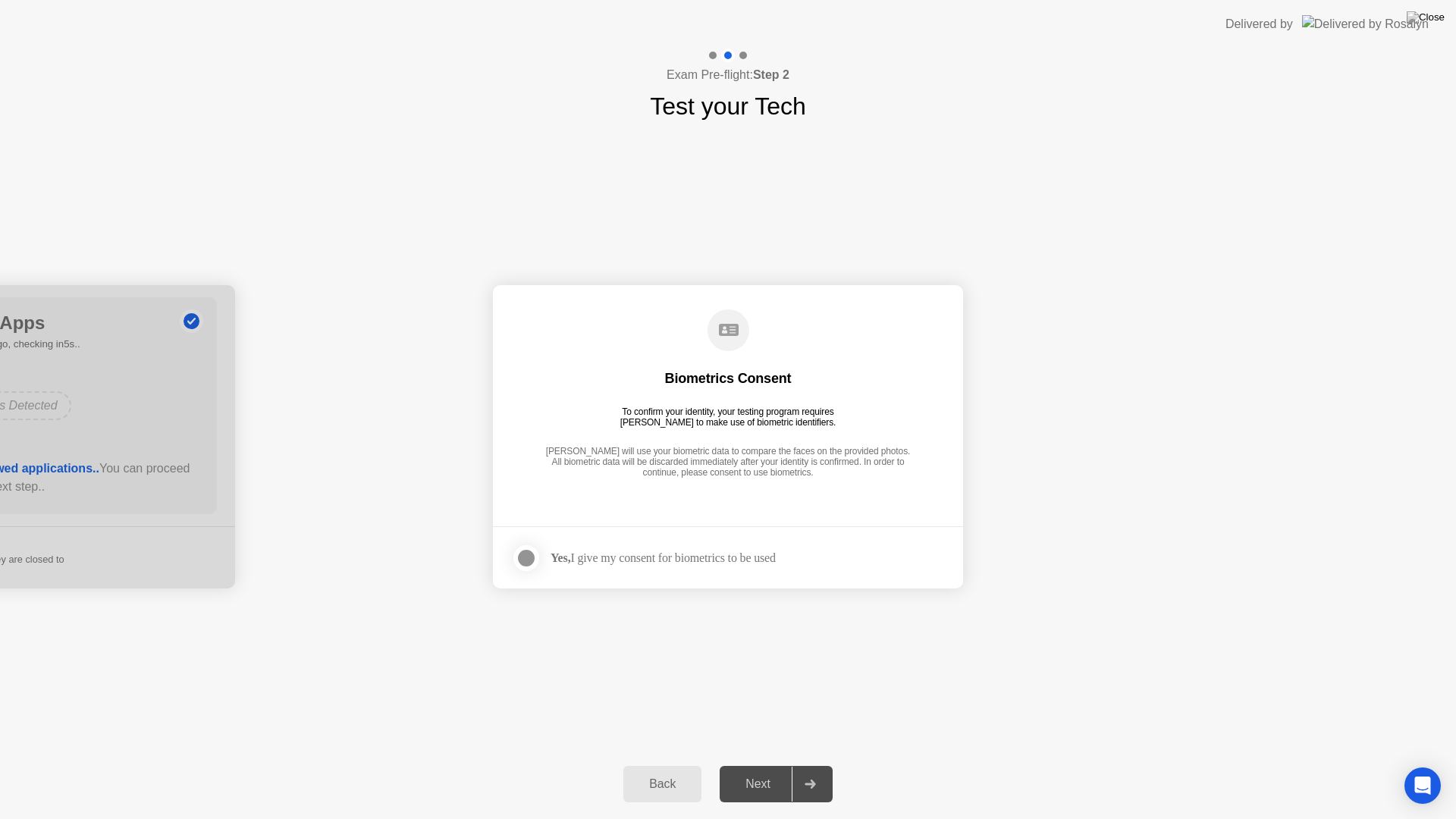
click at [813, 770] on icon at bounding box center [810, 784] width 11 height 9
click at [520, 554] on div at bounding box center [526, 557] width 18 height 18
click at [766, 770] on div "Next" at bounding box center [757, 784] width 67 height 14
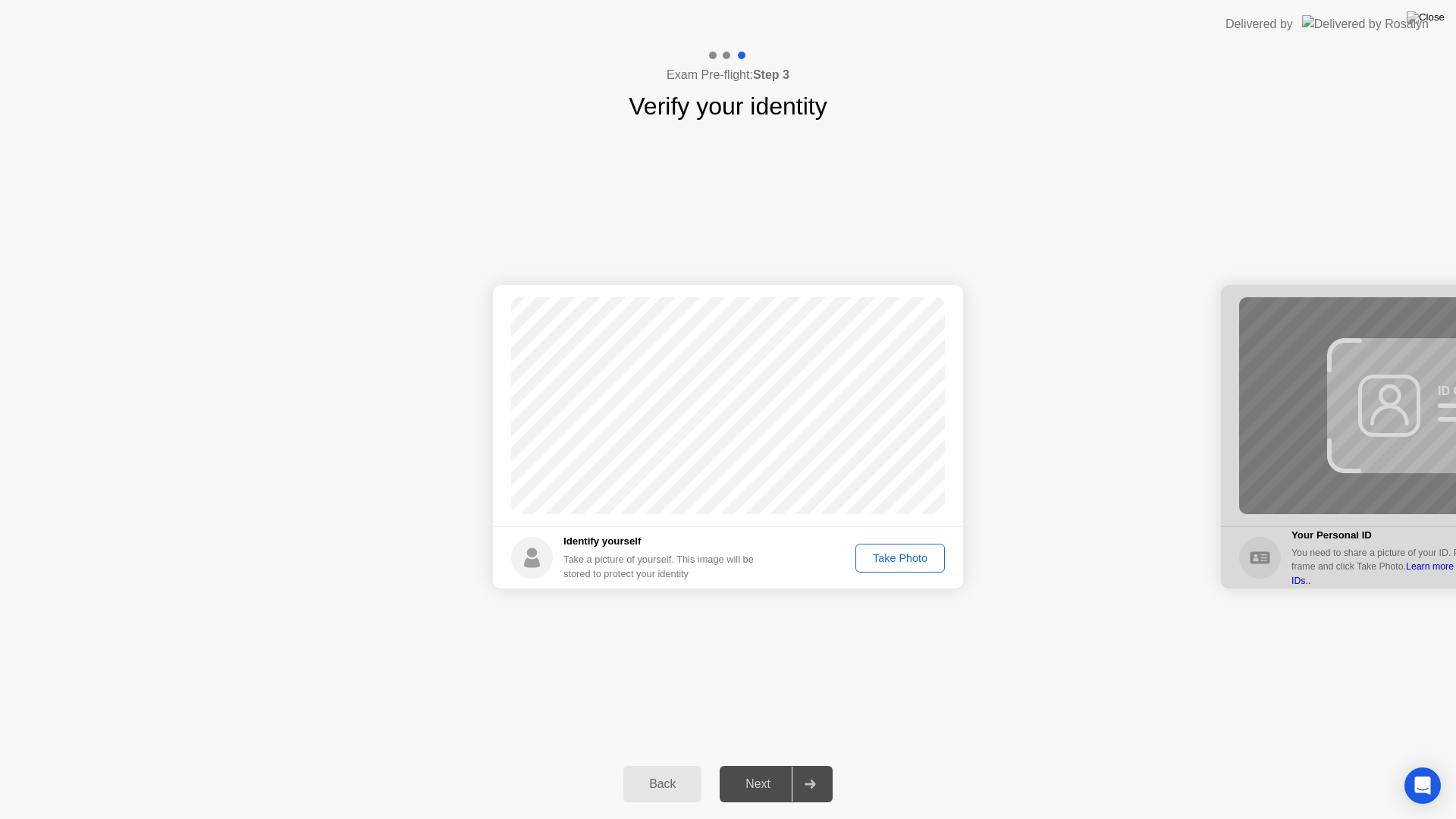
click at [762, 770] on div "Next" at bounding box center [757, 784] width 67 height 14
click at [903, 556] on div "Take Photo" at bounding box center [900, 557] width 79 height 12
click at [759, 770] on div "Next" at bounding box center [757, 784] width 67 height 14
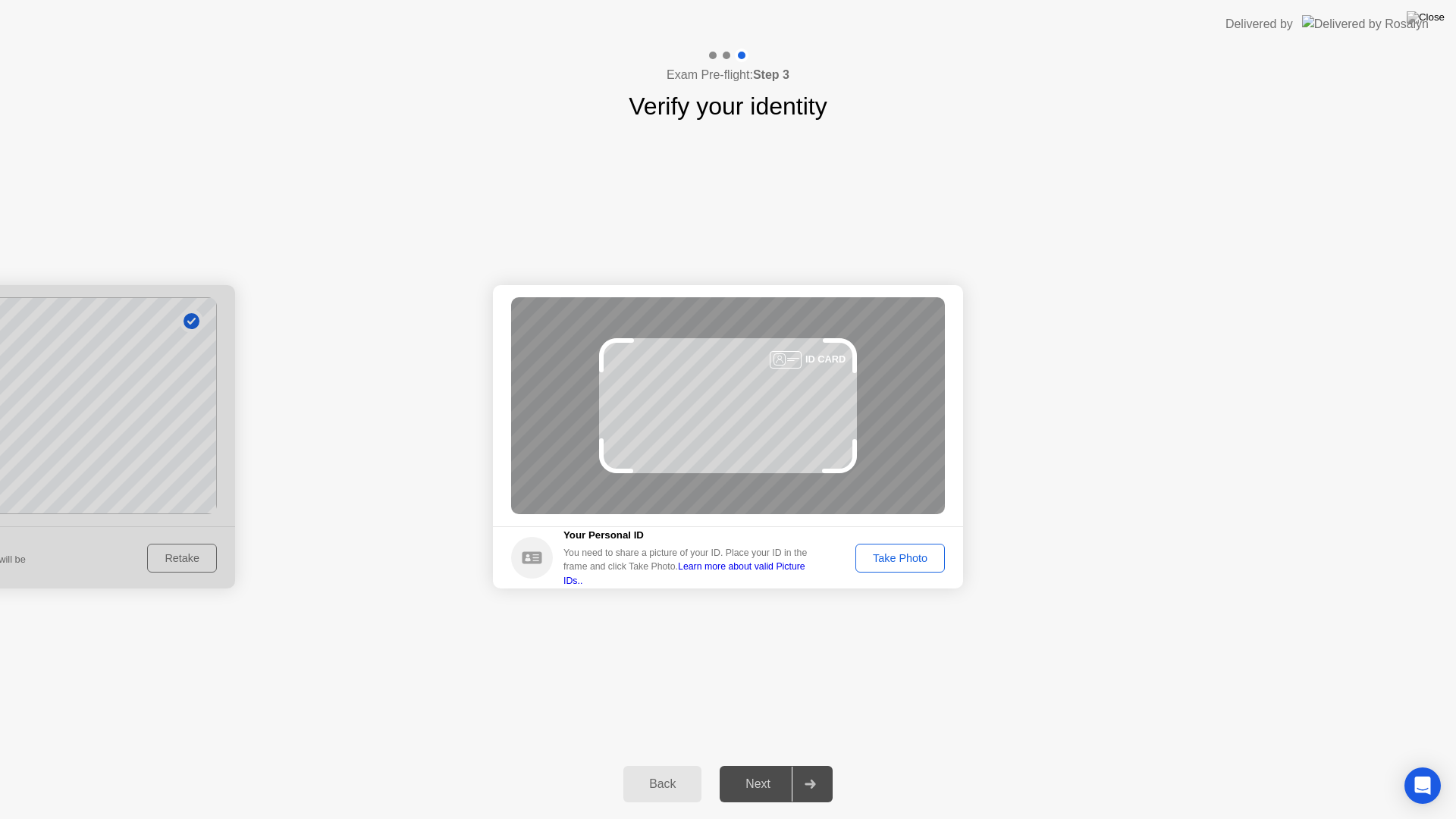
click at [897, 553] on div "Take Photo" at bounding box center [900, 557] width 79 height 12
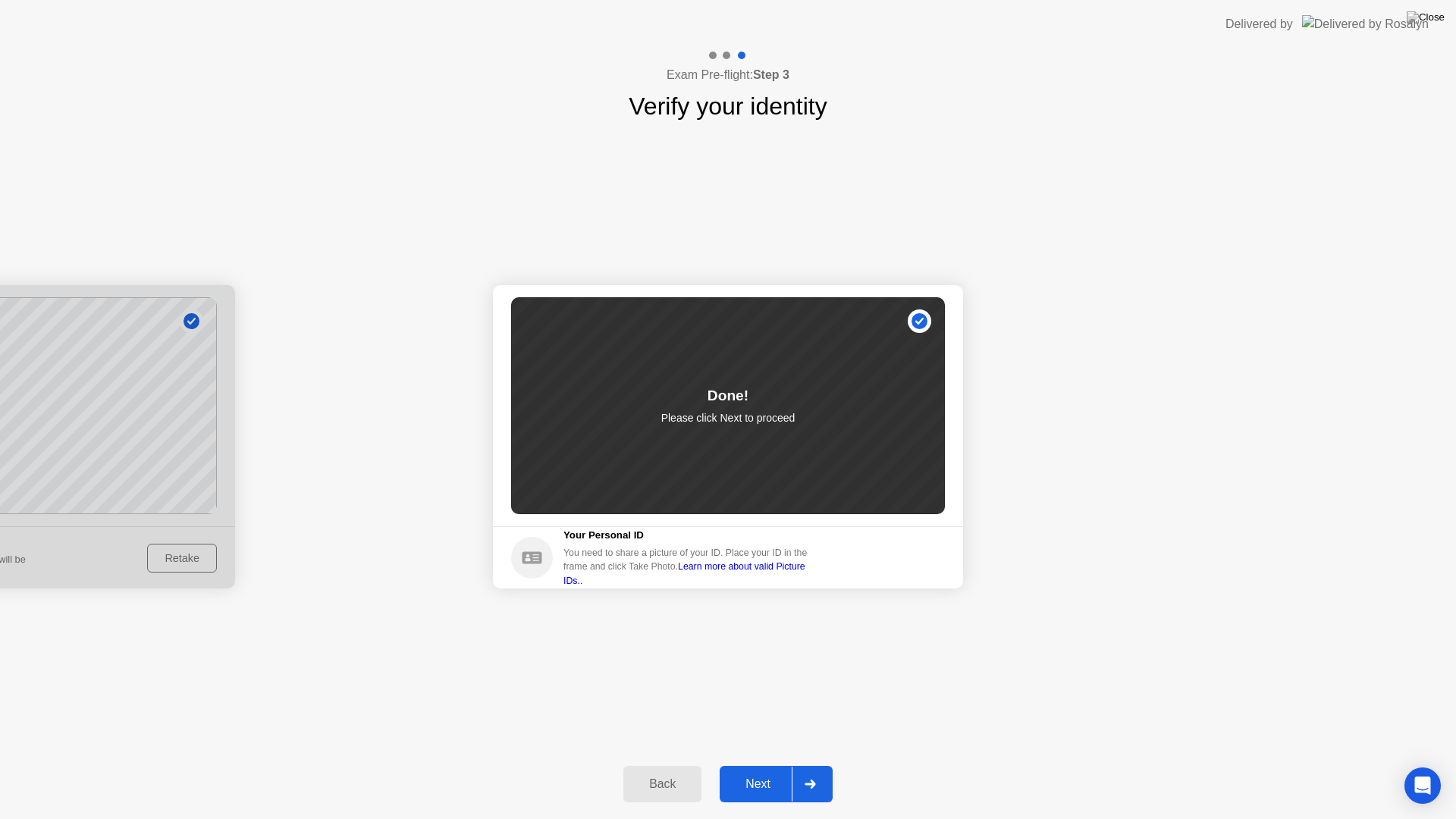
click at [772, 770] on div "Next" at bounding box center [757, 784] width 67 height 14
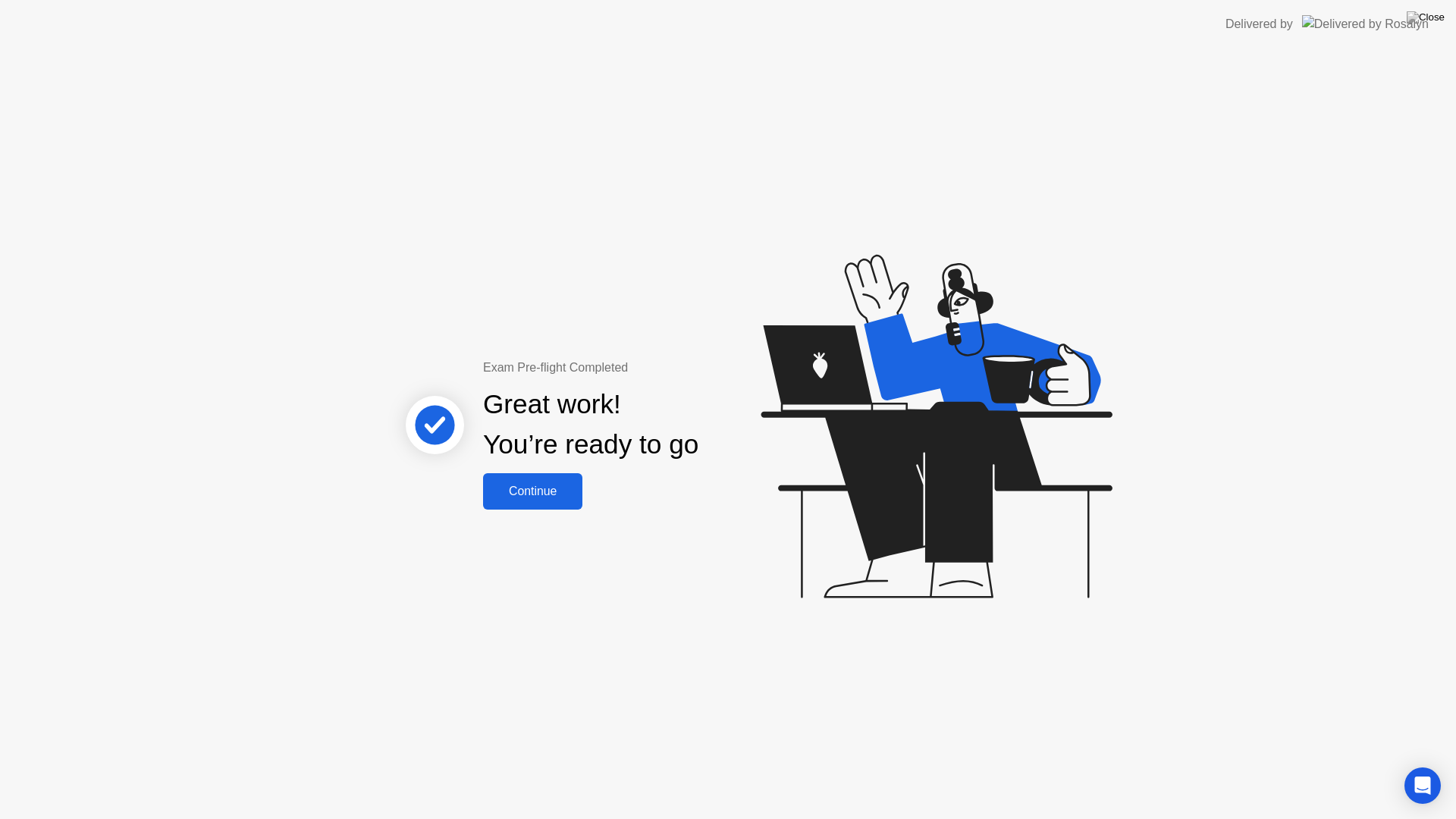
click at [546, 494] on div "Continue" at bounding box center [533, 491] width 90 height 14
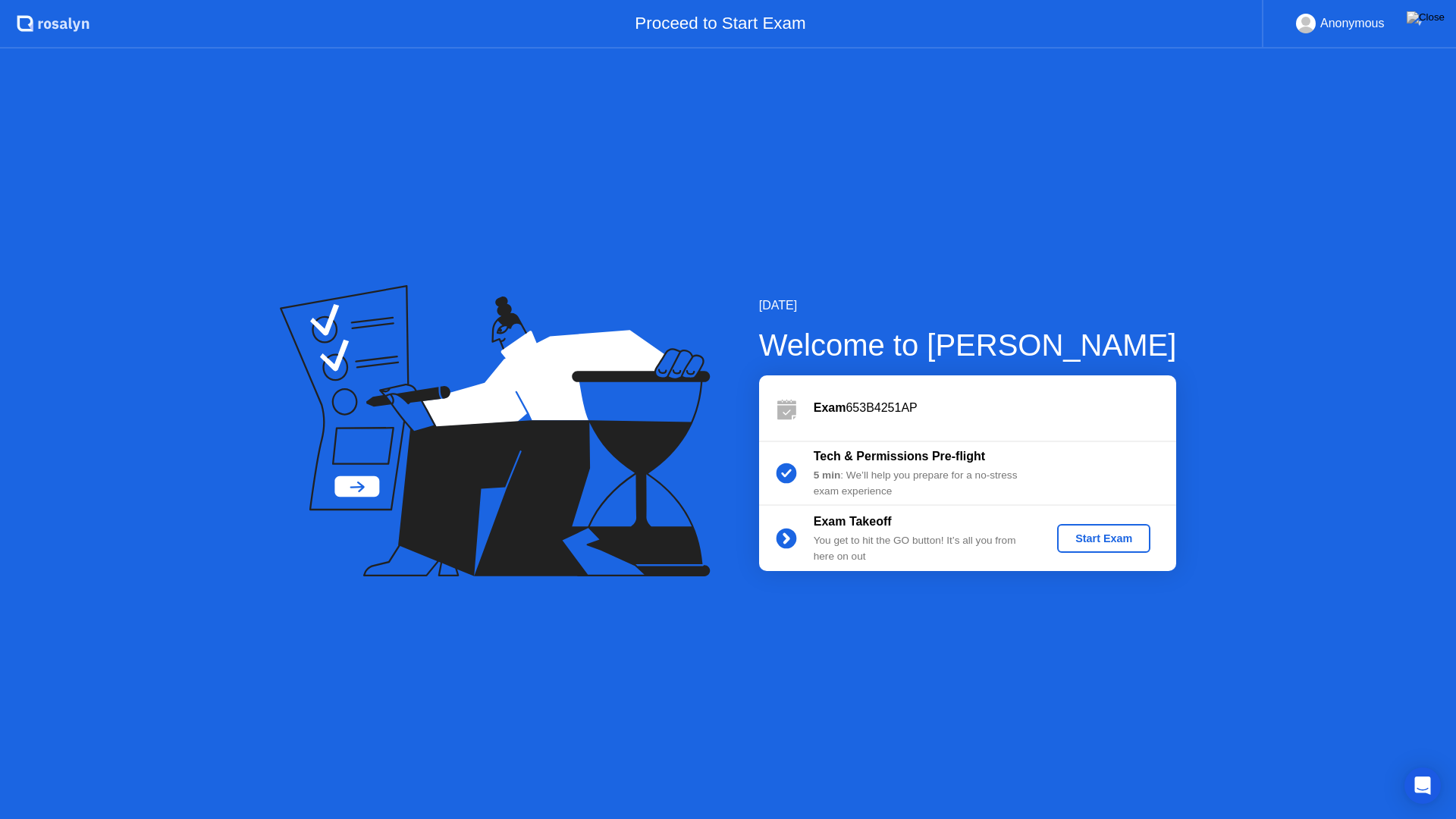
click at [1105, 539] on div "Start Exam" at bounding box center [1103, 539] width 81 height 12
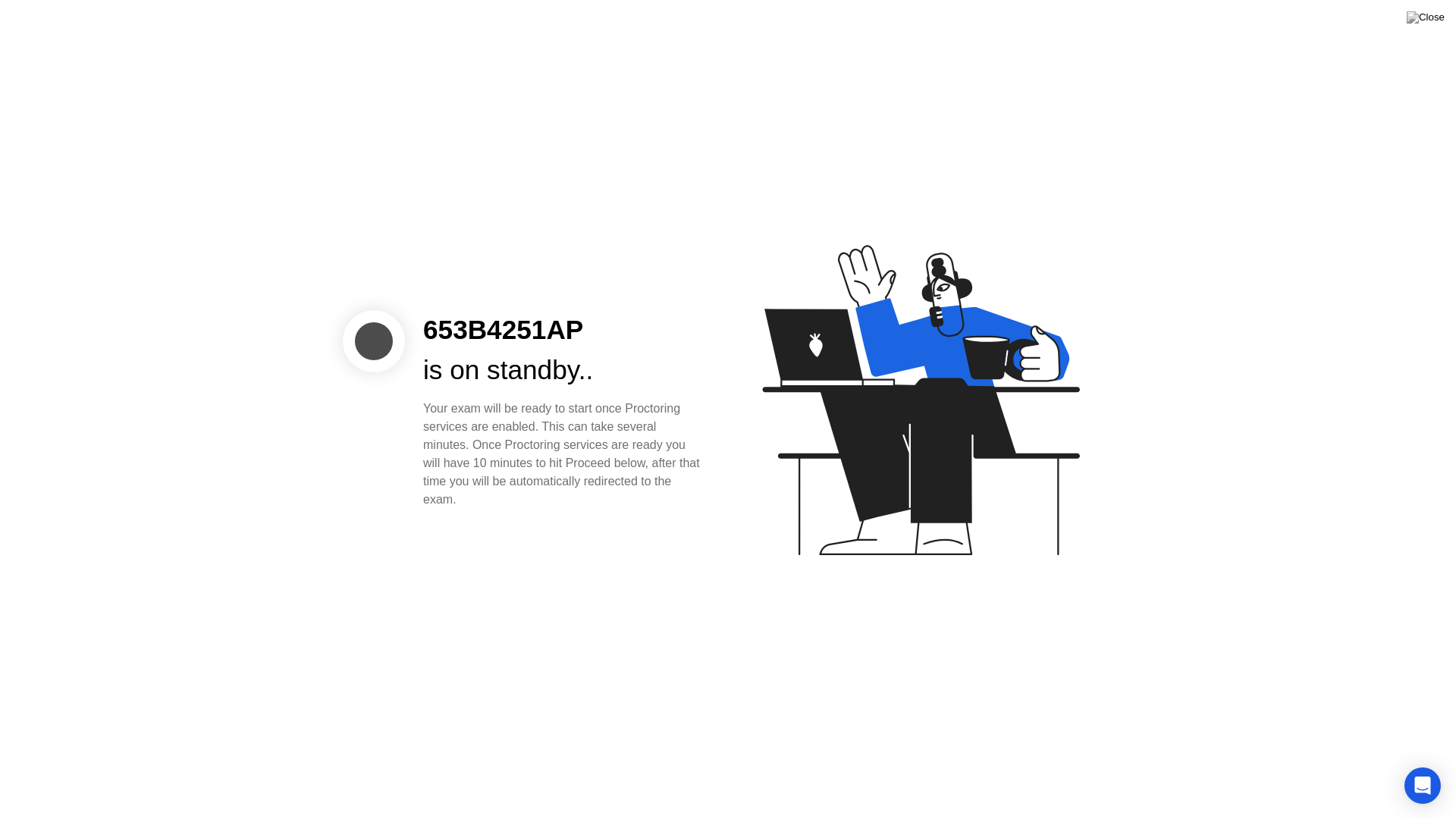
click at [813, 588] on icon at bounding box center [917, 407] width 392 height 388
click at [925, 382] on icon at bounding box center [921, 400] width 317 height 310
click at [475, 337] on div "653B4251AP" at bounding box center [564, 329] width 281 height 40
drag, startPoint x: 488, startPoint y: 510, endPoint x: 482, endPoint y: 425, distance: 85.2
click at [425, 407] on div "653B4251AP is on standby.. Your exam will be ready to start once Proctoring ser…" at bounding box center [728, 410] width 1456 height 819
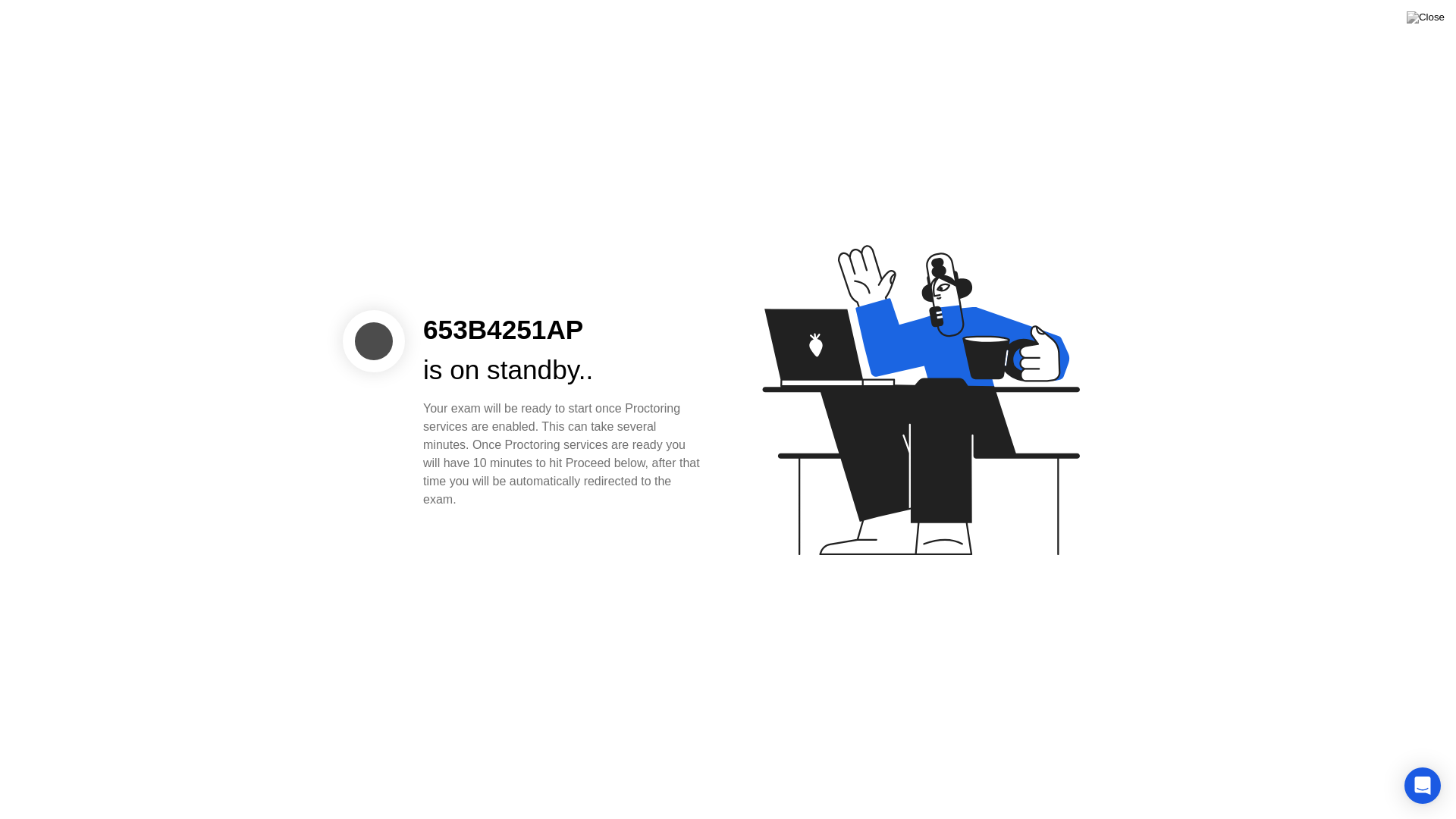
click at [1333, 649] on div "653B4251AP is on standby.. Your exam will be ready to start once Proctoring ser…" at bounding box center [728, 410] width 1456 height 819
click at [398, 391] on div "653B4251AP is on standby.. Your exam will be ready to start once Proctoring ser…" at bounding box center [532, 409] width 379 height 199
click at [378, 344] on div at bounding box center [373, 341] width 62 height 62
drag, startPoint x: 378, startPoint y: 344, endPoint x: 392, endPoint y: 344, distance: 14.0
click at [378, 344] on div at bounding box center [373, 341] width 62 height 62
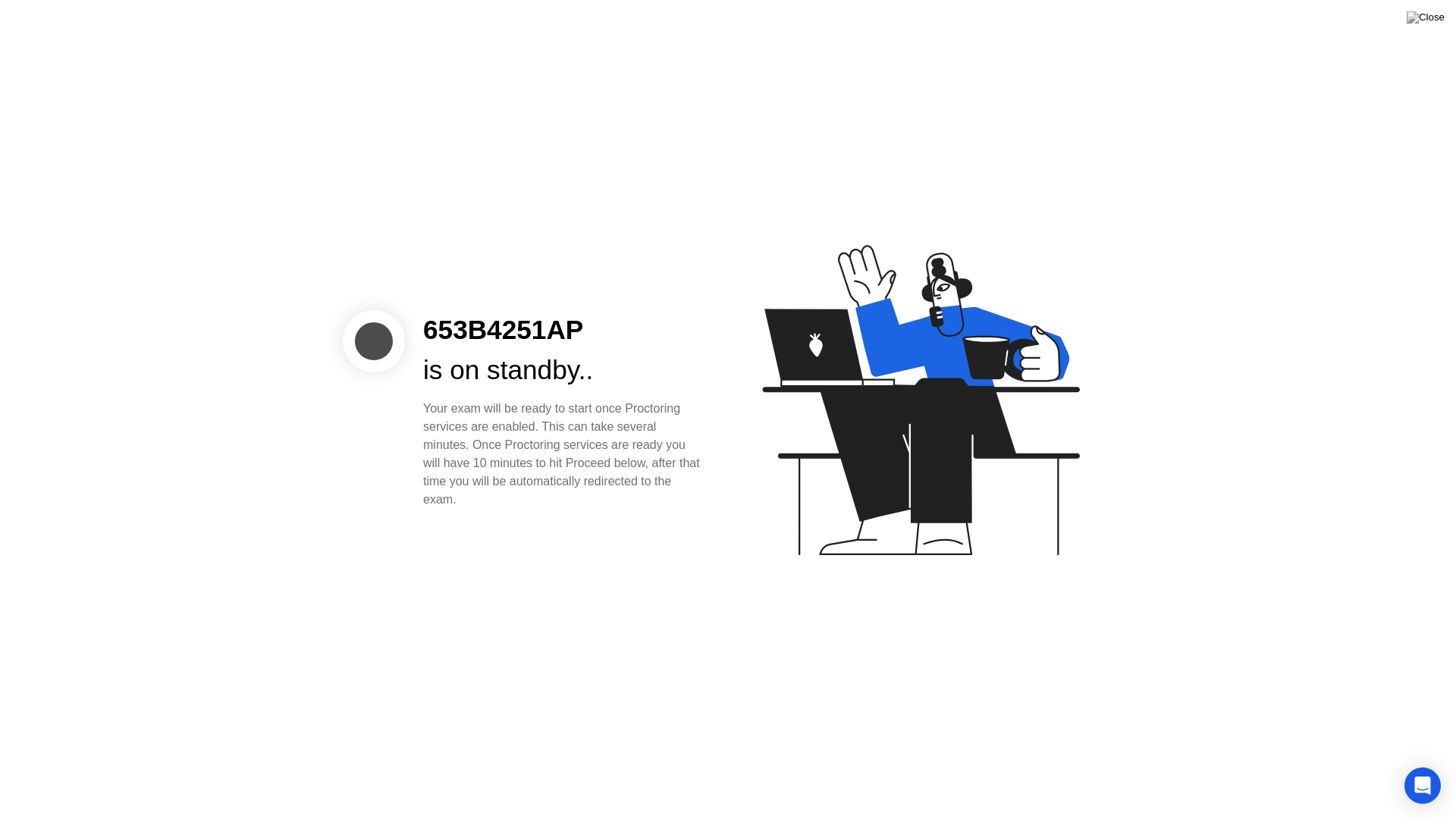
click at [618, 368] on div "is on standby.." at bounding box center [564, 370] width 281 height 40
click at [857, 360] on icon at bounding box center [921, 400] width 317 height 310
click at [571, 482] on div "Your exam will be ready to start once Proctoring services are enabled. This can…" at bounding box center [564, 453] width 281 height 109
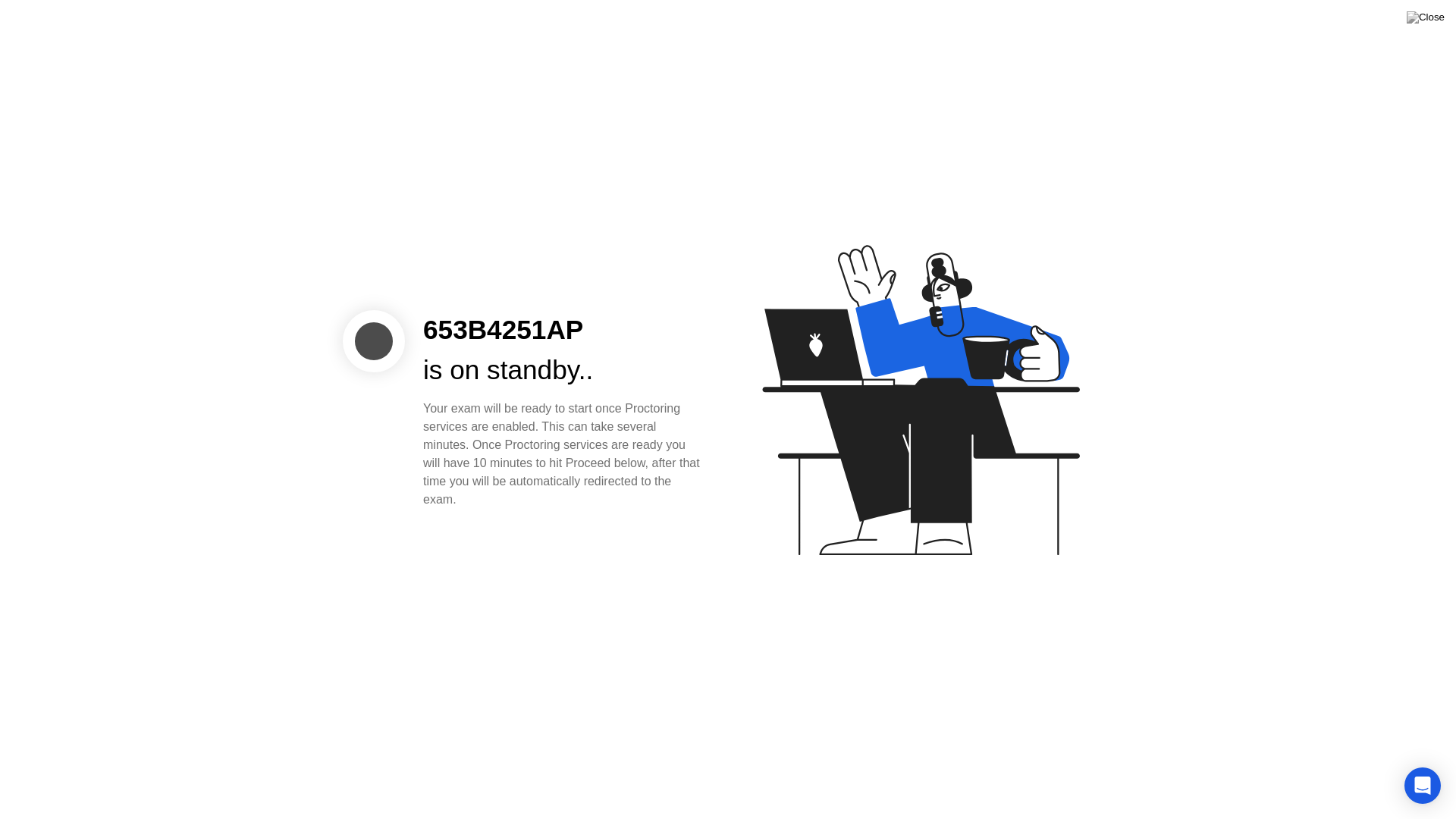
click at [572, 482] on div "Your exam will be ready to start once Proctoring services are enabled. This can…" at bounding box center [564, 453] width 281 height 109
click at [558, 518] on div "653B4251AP is on standby.. Your exam will be ready to start once Proctoring ser…" at bounding box center [728, 410] width 1456 height 819
click at [540, 310] on div "653B4251AP is on standby.. Your exam will be ready to start once Proctoring ser…" at bounding box center [728, 410] width 1456 height 819
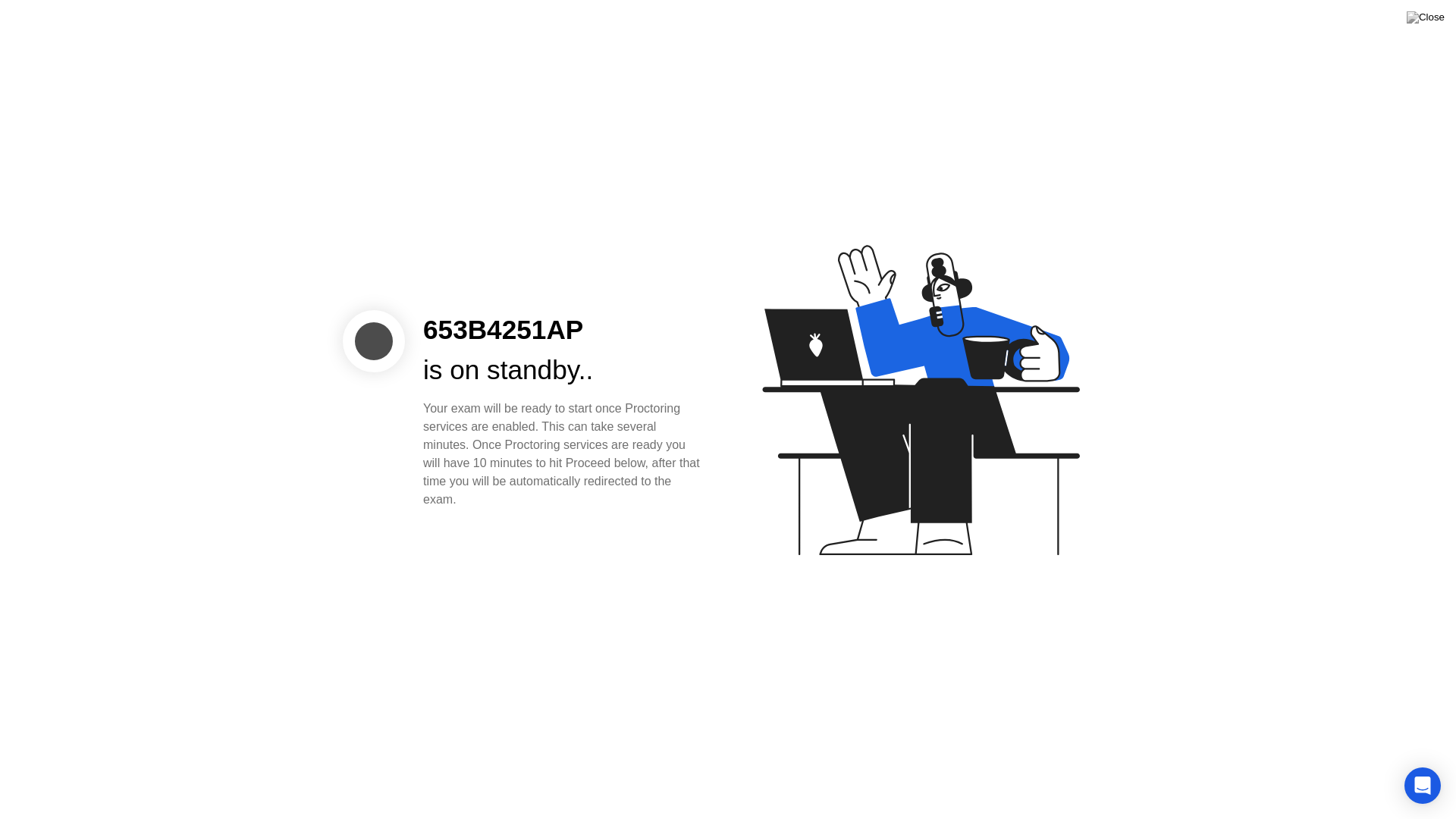
click at [540, 311] on div "653B4251AP" at bounding box center [564, 329] width 281 height 40
click at [546, 521] on div "653B4251AP is on standby.. Your exam will be ready to start once Proctoring ser…" at bounding box center [728, 410] width 1456 height 819
click at [907, 392] on icon at bounding box center [921, 400] width 317 height 310
click at [383, 344] on div at bounding box center [373, 341] width 62 height 62
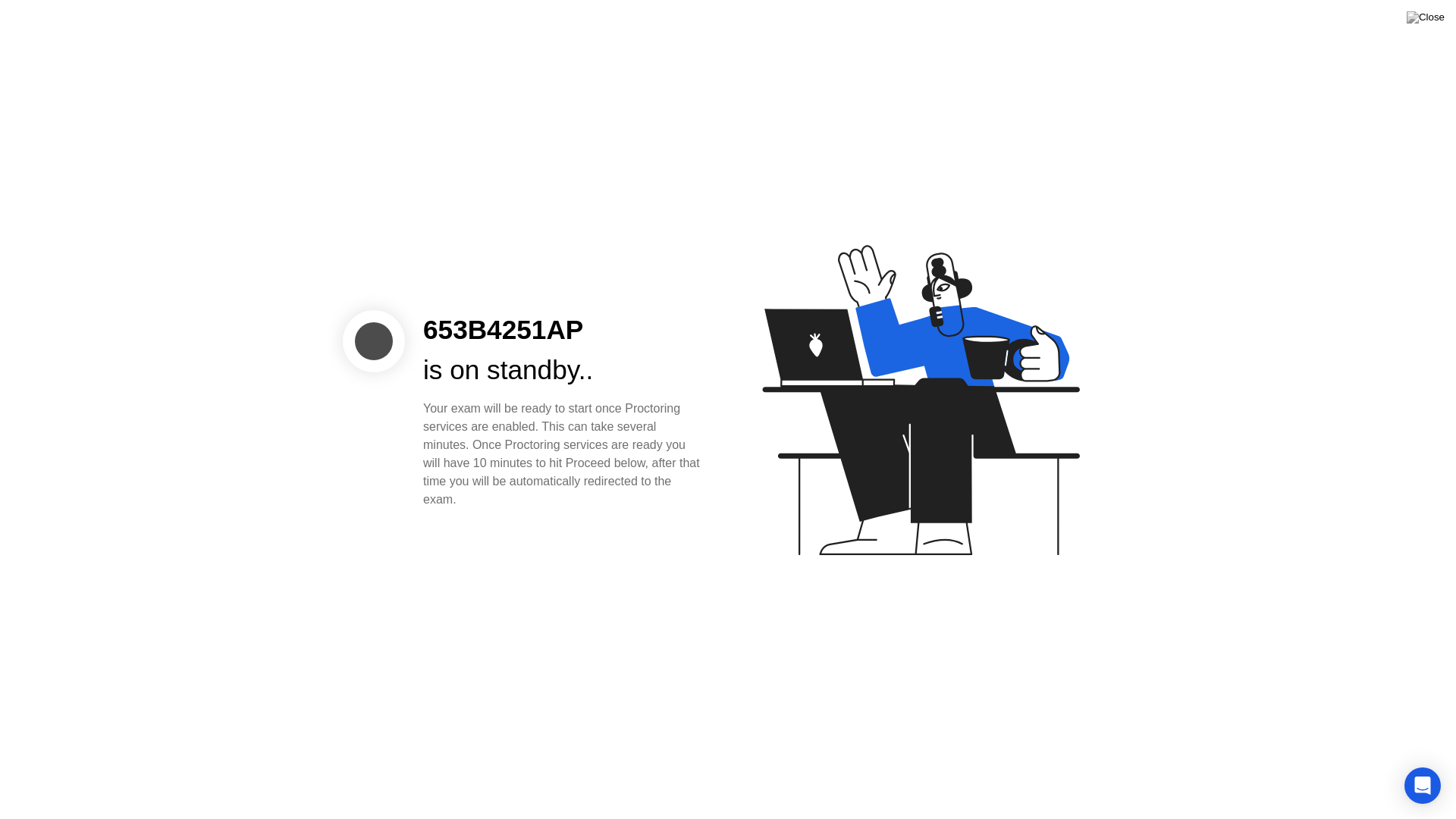
click at [383, 344] on div at bounding box center [373, 341] width 62 height 62
click at [1439, 19] on img at bounding box center [1426, 17] width 38 height 12
click at [571, 459] on div "Your exam will be ready to start once Proctoring services are enabled. This can…" at bounding box center [564, 453] width 281 height 109
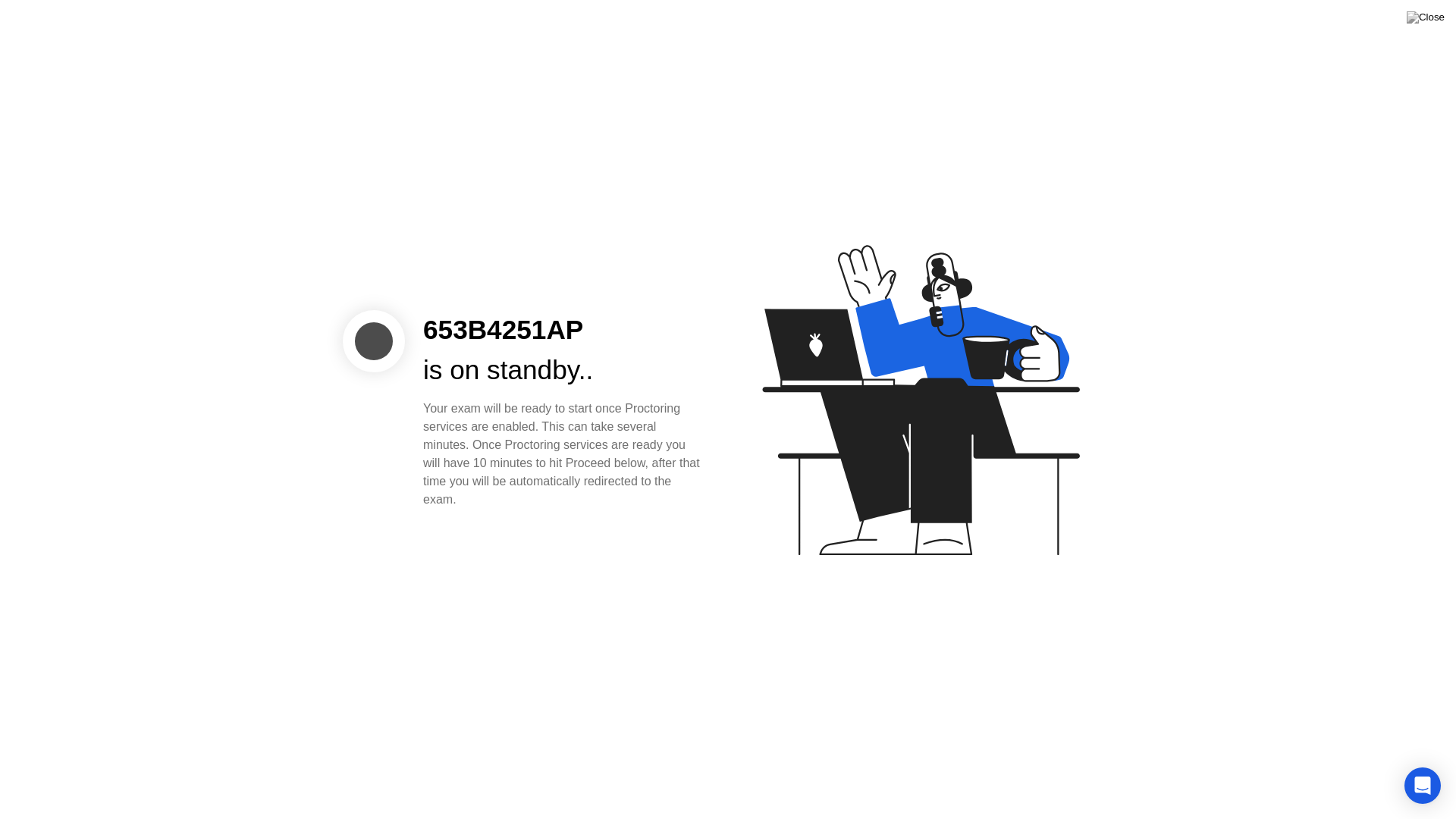
click at [571, 459] on div "Your exam will be ready to start once Proctoring services are enabled. This can…" at bounding box center [564, 453] width 281 height 109
click at [793, 530] on icon at bounding box center [917, 407] width 392 height 388
click at [0, 0] on div "653B4251AP is on standby.. Your exam will be ready to start once Proctoring ser…" at bounding box center [728, 410] width 1456 height 819
click at [386, 354] on div at bounding box center [373, 341] width 62 height 62
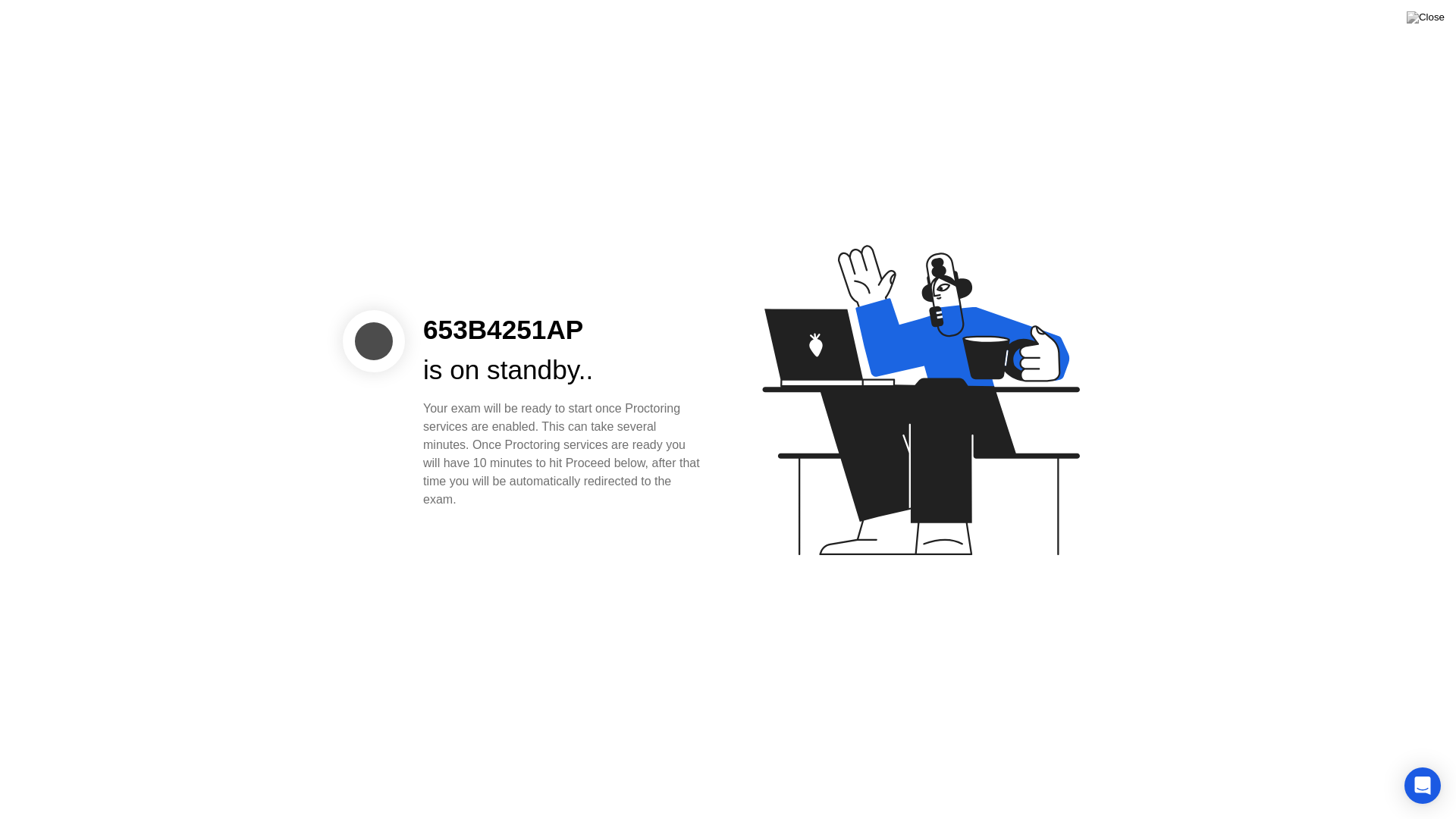
click at [386, 354] on div at bounding box center [373, 341] width 62 height 62
click at [1439, 23] on img at bounding box center [1426, 17] width 38 height 12
